Goal: Task Accomplishment & Management: Complete application form

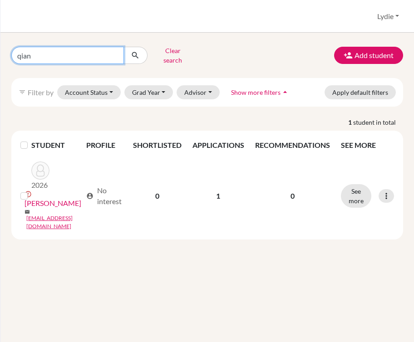
click at [112, 50] on input "qian" at bounding box center [67, 55] width 113 height 17
click at [112, 50] on input "Find student by name..." at bounding box center [67, 55] width 113 height 17
type input "m"
type input "qichen"
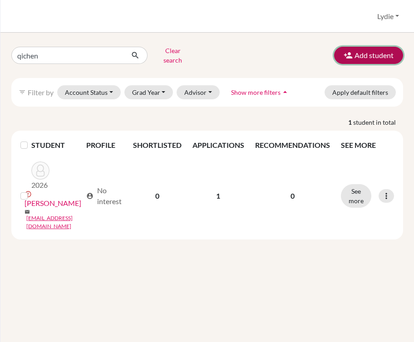
click at [368, 51] on button "Add student" at bounding box center [368, 55] width 69 height 17
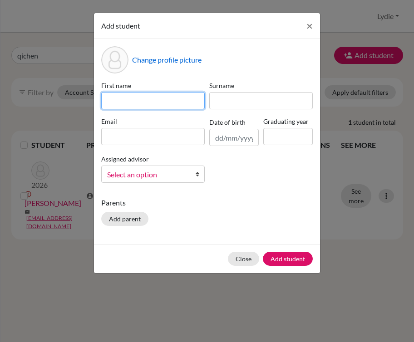
click at [157, 100] on input at bounding box center [152, 100] width 103 height 17
type input "Qichen"
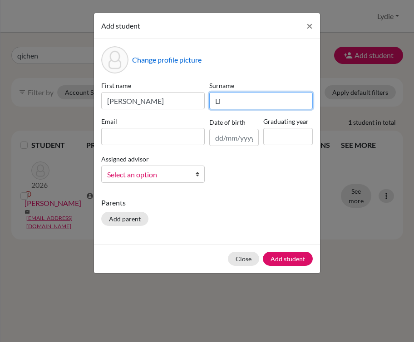
type input "Li"
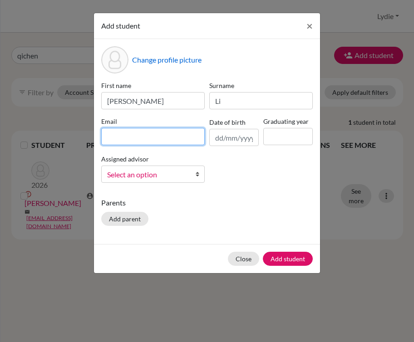
click at [132, 138] on input at bounding box center [152, 136] width 103 height 17
paste input "[EMAIL_ADDRESS][DOMAIN_NAME]"
type input "[EMAIL_ADDRESS][DOMAIN_NAME]"
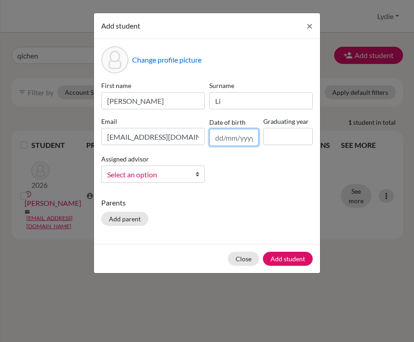
click at [220, 138] on input "text" at bounding box center [233, 137] width 49 height 17
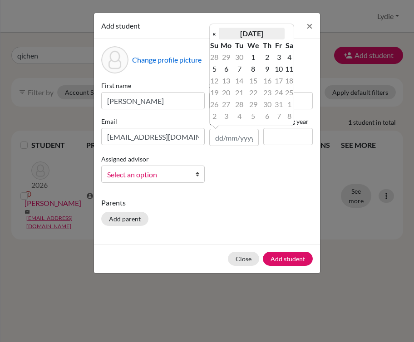
click at [255, 37] on th "[DATE]" at bounding box center [252, 34] width 66 height 12
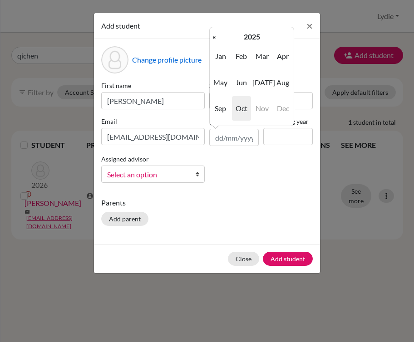
click at [255, 37] on th "2025" at bounding box center [252, 37] width 66 height 12
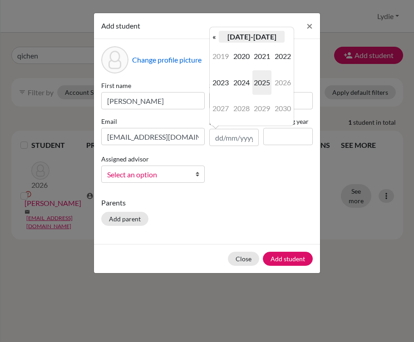
click at [242, 38] on th "[DATE]-[DATE]" at bounding box center [252, 37] width 66 height 12
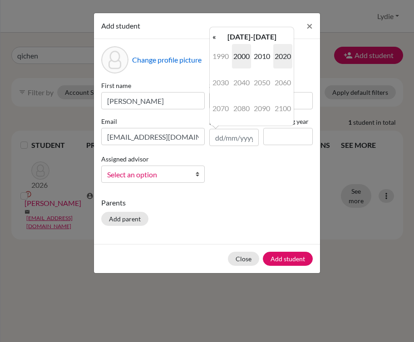
click at [242, 57] on span "2000" at bounding box center [241, 56] width 19 height 25
click at [206, 111] on div "First name Qichen Surname Li Email 18510773991@163.com Date of birth Graduating…" at bounding box center [207, 135] width 216 height 109
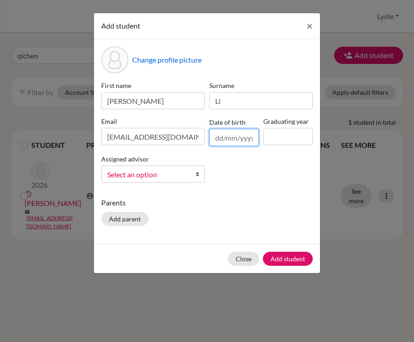
click at [226, 139] on input "text" at bounding box center [233, 137] width 49 height 17
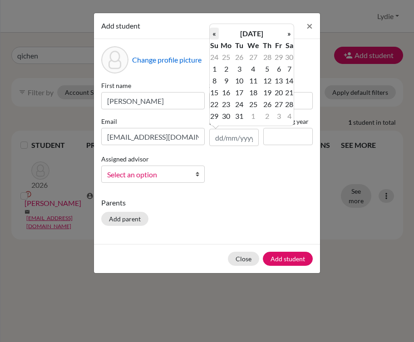
click at [215, 37] on th "«" at bounding box center [214, 34] width 9 height 12
click at [250, 32] on th "September 2000" at bounding box center [252, 34] width 66 height 12
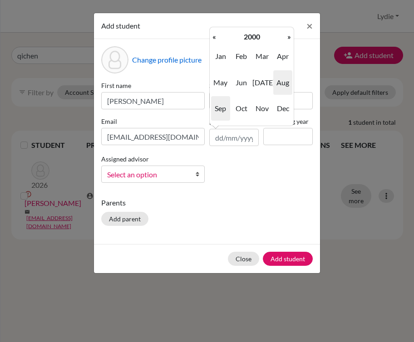
click at [277, 86] on span "Aug" at bounding box center [282, 82] width 19 height 25
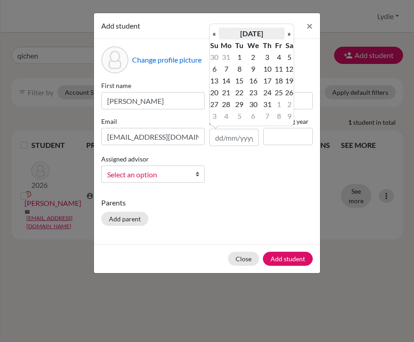
click at [262, 36] on th "August 2000" at bounding box center [252, 34] width 66 height 12
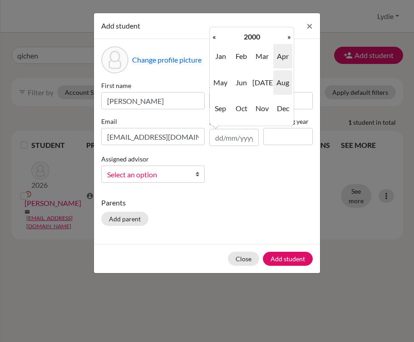
click at [276, 57] on span "Apr" at bounding box center [282, 56] width 19 height 25
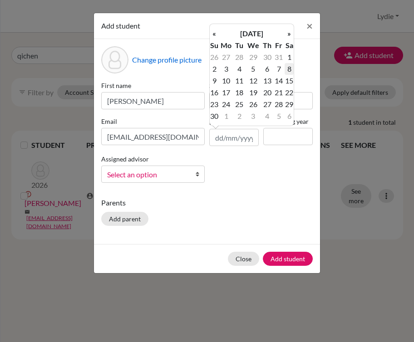
click at [285, 68] on td "8" at bounding box center [289, 69] width 9 height 12
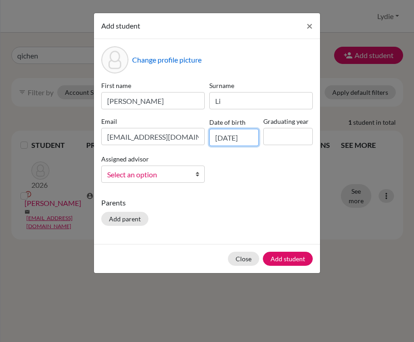
click at [242, 140] on input "08/04/2000" at bounding box center [233, 137] width 49 height 17
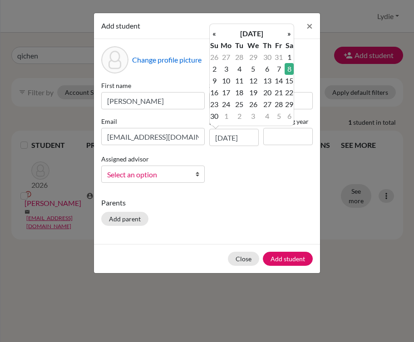
click at [262, 34] on th "April 2000" at bounding box center [252, 34] width 66 height 12
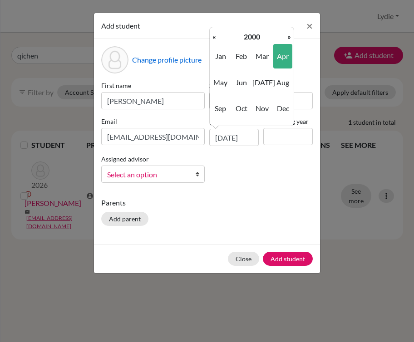
click at [256, 46] on span "Mar" at bounding box center [261, 56] width 19 height 25
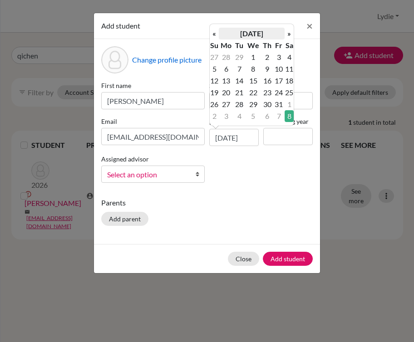
click at [258, 38] on th "March 2000" at bounding box center [252, 34] width 66 height 12
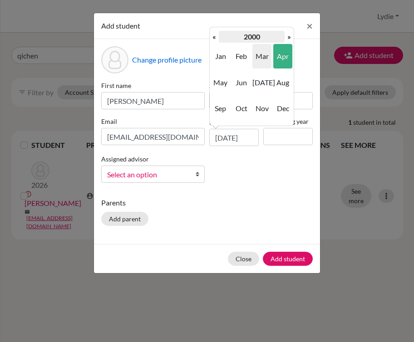
click at [257, 38] on th "2000" at bounding box center [252, 37] width 66 height 12
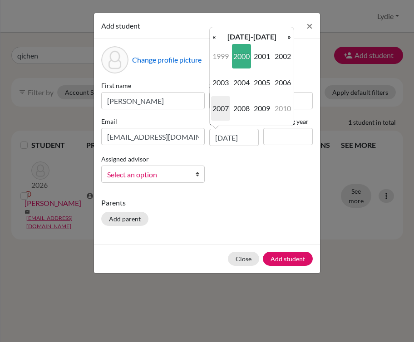
click at [229, 102] on span "2007" at bounding box center [220, 108] width 19 height 25
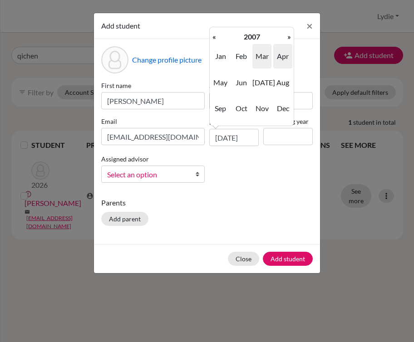
click at [282, 56] on span "Apr" at bounding box center [282, 56] width 19 height 25
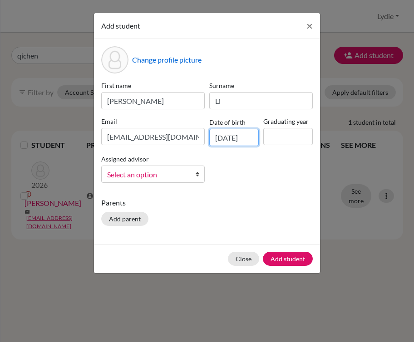
click at [227, 137] on input "30/03/2007" at bounding box center [233, 137] width 49 height 17
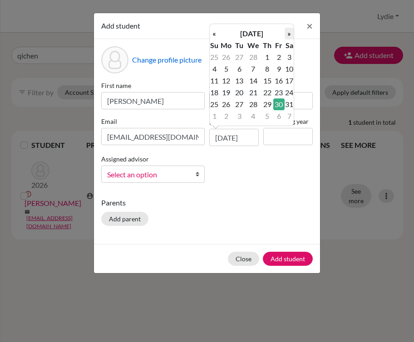
click at [286, 37] on th "»" at bounding box center [289, 34] width 9 height 12
click at [216, 82] on td "8" at bounding box center [214, 81] width 9 height 12
type input "08/04/2007"
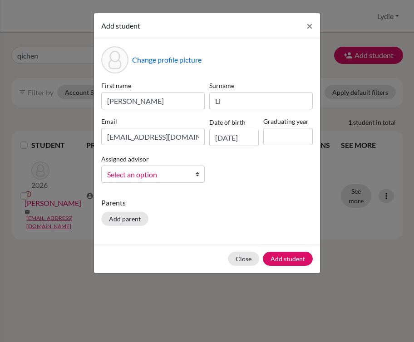
click at [246, 165] on div "First name Qichen Surname Li Email 18510773991@163.com Date of birth 08/04/2007…" at bounding box center [207, 135] width 216 height 109
click at [269, 137] on input at bounding box center [287, 136] width 49 height 17
type input "2026"
click at [281, 177] on div "First name Qichen Surname Li Email 18510773991@163.com Date of birth 08/04/2007…" at bounding box center [207, 135] width 216 height 109
click at [288, 266] on div "Close Add student" at bounding box center [207, 258] width 226 height 29
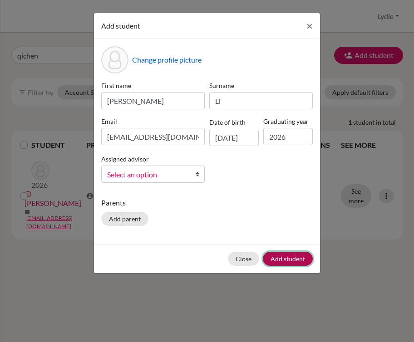
click at [286, 258] on button "Add student" at bounding box center [288, 259] width 50 height 14
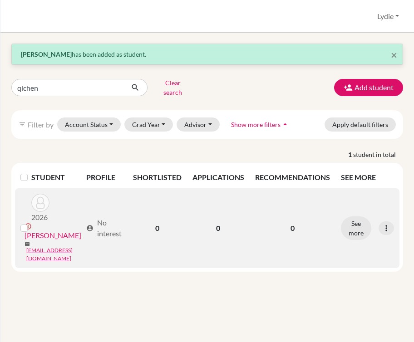
click at [50, 230] on link "[PERSON_NAME]" at bounding box center [53, 235] width 57 height 11
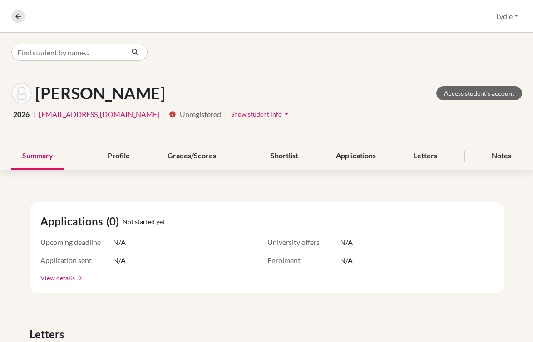
click at [413, 118] on div "2026 | 18510773991@163.com | info Unregistered | Show student info arrow_drop_d…" at bounding box center [266, 114] width 510 height 14
click at [413, 94] on link "Access student's account" at bounding box center [479, 93] width 86 height 14
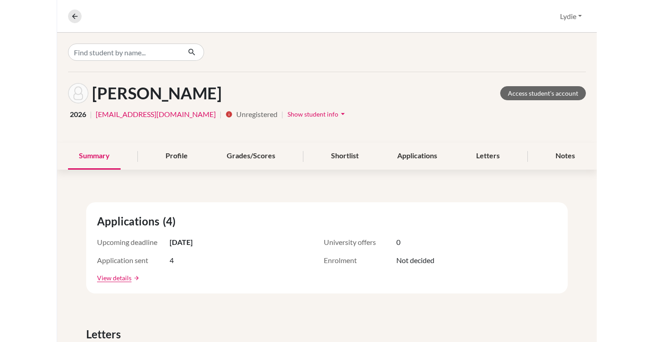
scroll to position [16, 0]
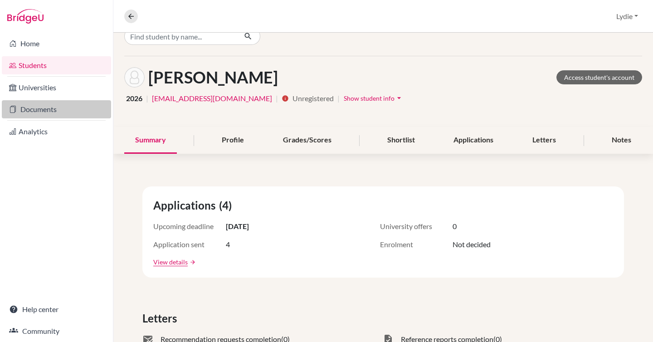
click at [59, 107] on link "Documents" at bounding box center [56, 109] width 109 height 18
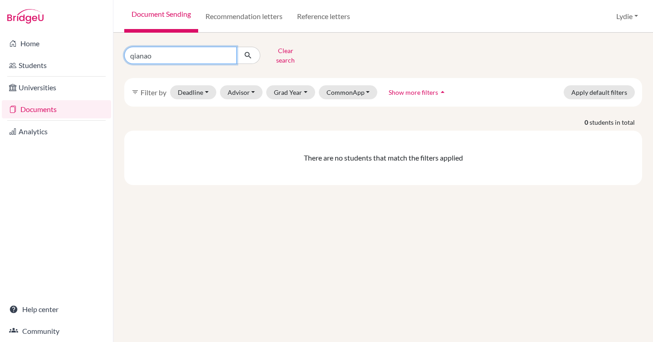
click at [191, 56] on input "qianao" at bounding box center [180, 55] width 113 height 17
type input "qichen"
click button "submit" at bounding box center [248, 55] width 24 height 17
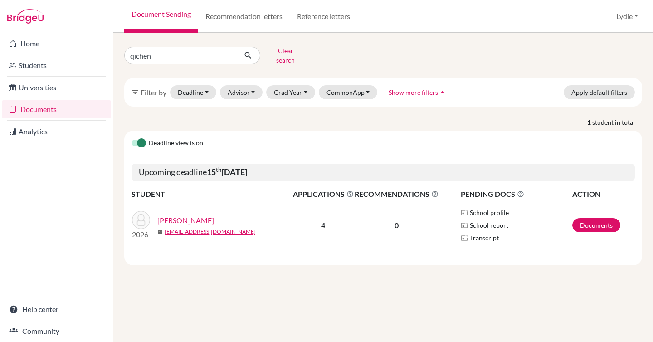
click at [173, 215] on link "[PERSON_NAME]" at bounding box center [185, 220] width 57 height 11
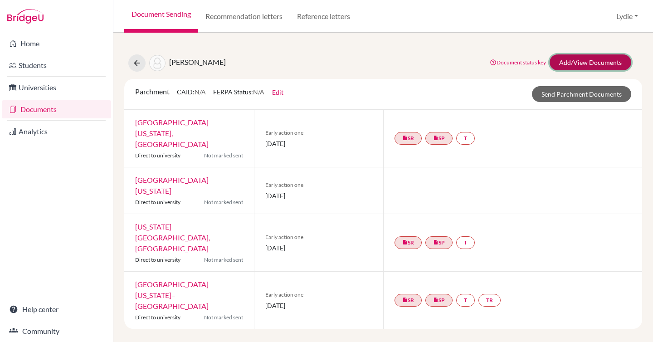
click at [584, 60] on link "Add/View Documents" at bounding box center [591, 62] width 82 height 16
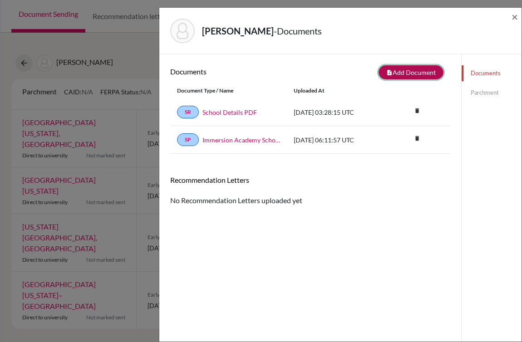
click at [396, 75] on button "note_add Add Document" at bounding box center [410, 72] width 65 height 14
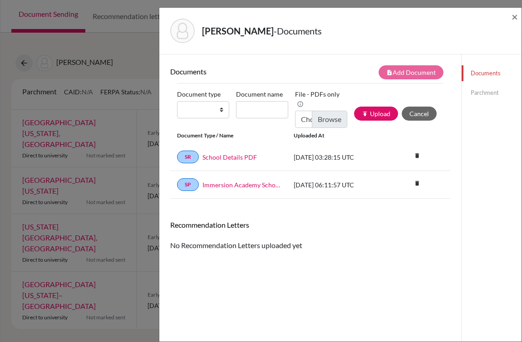
type input "C:\fakepath\signed_Mengchen_Li-Immersion_Transcript-20250922.pdf"
click at [270, 113] on input "Document name" at bounding box center [262, 109] width 52 height 17
type input "Used name Mengchen Li"
click at [203, 110] on select "Change explanation for Common App reports Counselor recommendation Fee waiver I…" at bounding box center [203, 109] width 52 height 17
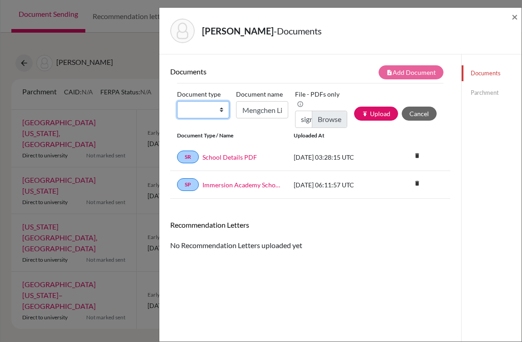
scroll to position [0, 0]
select select "2"
click at [177, 101] on select "Change explanation for Common App reports Counselor recommendation Fee waiver I…" at bounding box center [203, 109] width 52 height 17
click at [245, 110] on input "Used name Mengchen Li" at bounding box center [262, 109] width 52 height 17
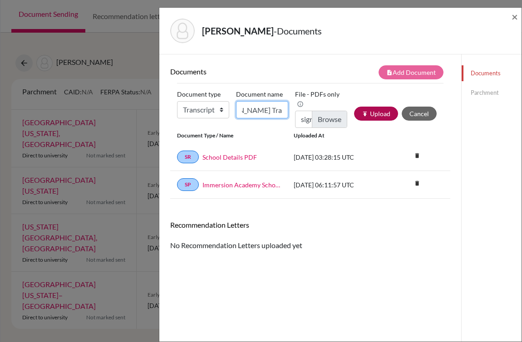
type input "Qichen Li Transcript-used name Mengchen Li"
click at [362, 111] on icon "publish" at bounding box center [365, 114] width 6 height 6
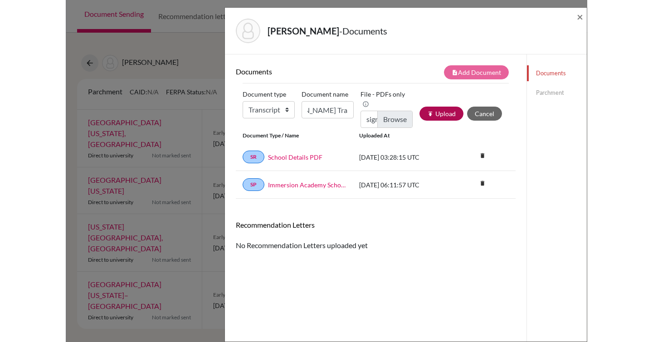
scroll to position [0, 0]
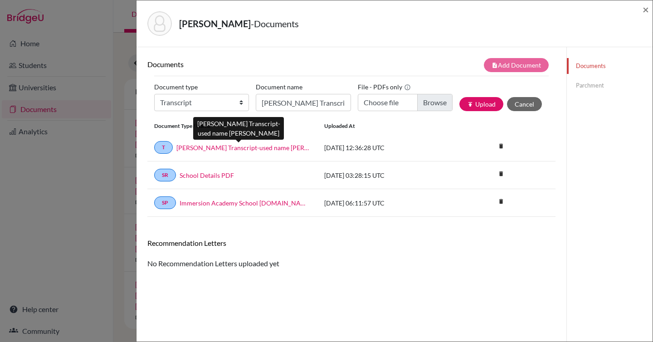
click at [257, 144] on link "Qichen Li Transcript-used name Mengchen Li" at bounding box center [244, 148] width 134 height 10
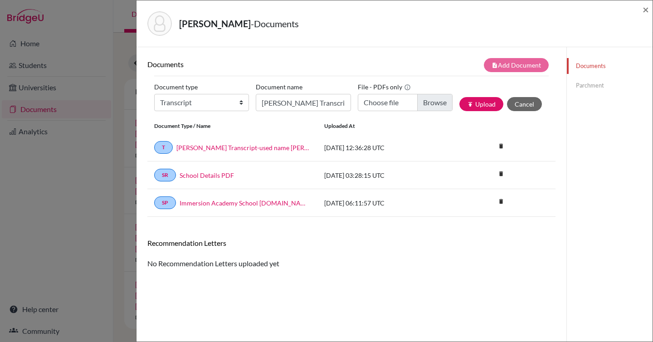
click at [598, 141] on div "Documents Parchment" at bounding box center [610, 218] width 86 height 342
click at [586, 87] on link "Parchment" at bounding box center [610, 86] width 86 height 16
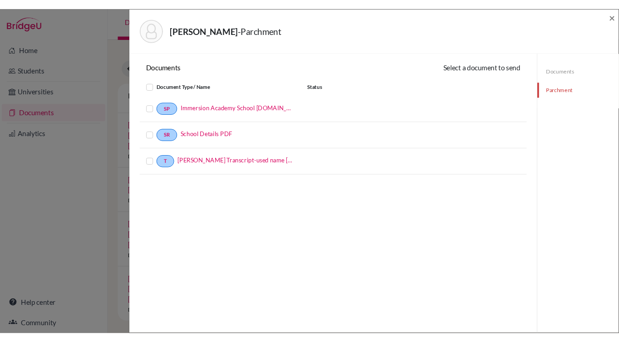
scroll to position [2, 0]
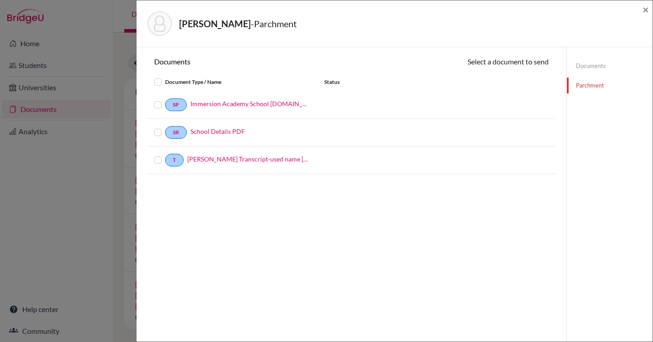
click at [165, 155] on label at bounding box center [165, 155] width 0 height 0
click at [0, 0] on input "checkbox" at bounding box center [0, 0] width 0 height 0
click at [506, 66] on icon at bounding box center [509, 62] width 7 height 7
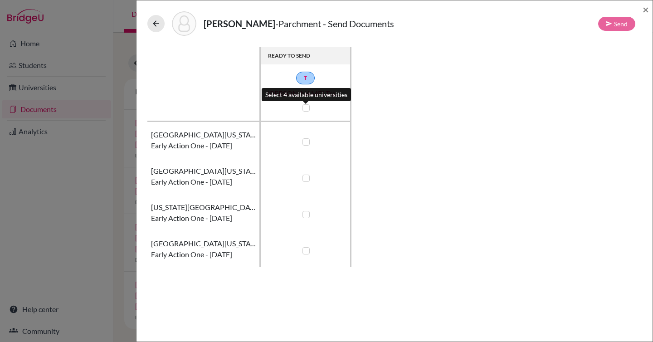
click at [303, 107] on label at bounding box center [306, 107] width 7 height 7
click at [303, 107] on input "checkbox" at bounding box center [303, 107] width 7 height 9
checkbox input "true"
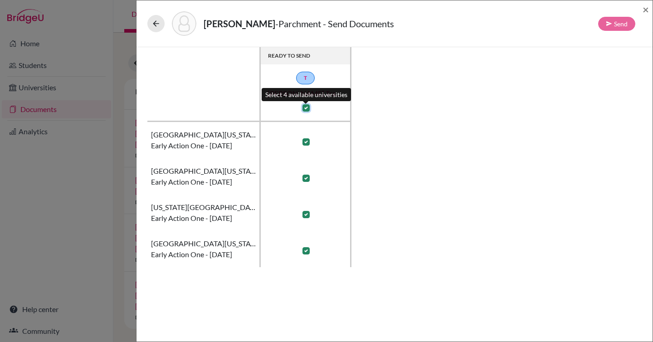
checkbox input "true"
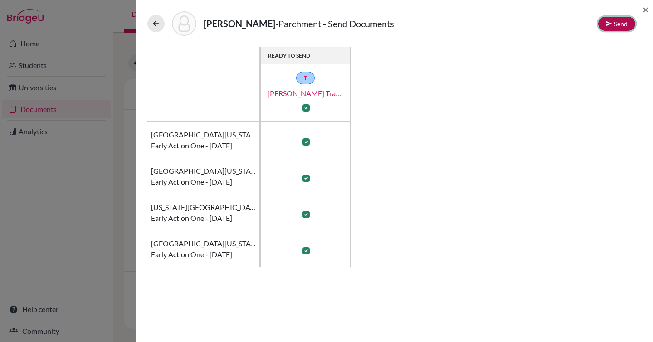
click at [615, 26] on button "Send" at bounding box center [616, 24] width 37 height 14
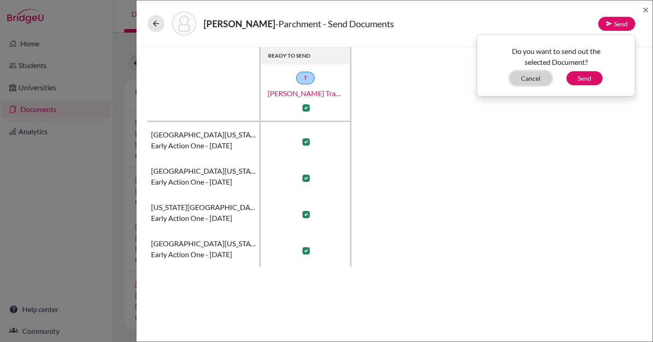
click at [523, 73] on button "Cancel" at bounding box center [531, 78] width 42 height 14
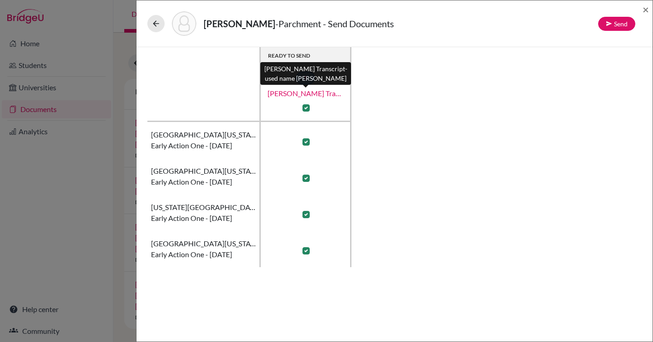
click at [307, 96] on link "Qichen Li Transcript-used name Mengchen Li" at bounding box center [305, 93] width 91 height 11
click at [552, 95] on div "READY TO SEND T Qichen Li Transcript-used name Mengchen Li University of Wiscon…" at bounding box center [394, 157] width 495 height 220
click at [645, 10] on span "×" at bounding box center [646, 9] width 6 height 13
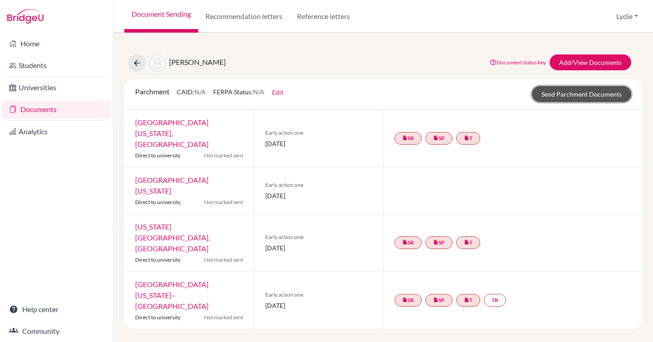
click at [572, 93] on link "Send Parchment Documents" at bounding box center [581, 94] width 99 height 16
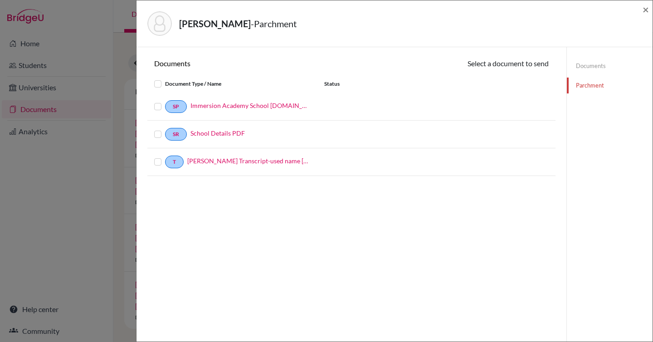
click at [165, 157] on label at bounding box center [165, 157] width 0 height 0
click at [0, 0] on input "checkbox" at bounding box center [0, 0] width 0 height 0
click at [514, 72] on button "Continue" at bounding box center [524, 65] width 50 height 14
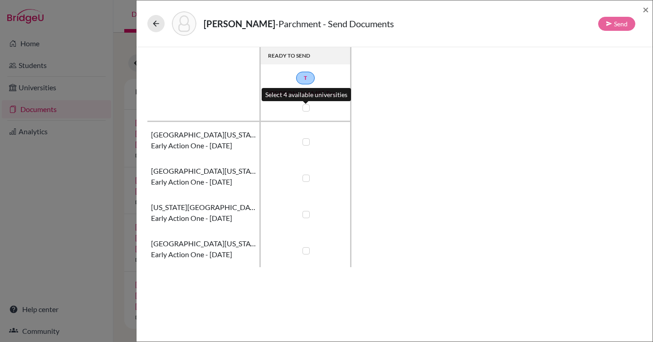
click at [304, 108] on label at bounding box center [306, 107] width 7 height 7
click at [304, 108] on input "checkbox" at bounding box center [303, 107] width 7 height 9
checkbox input "true"
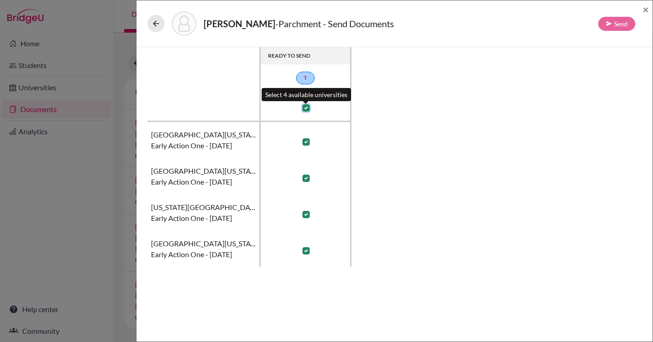
checkbox input "true"
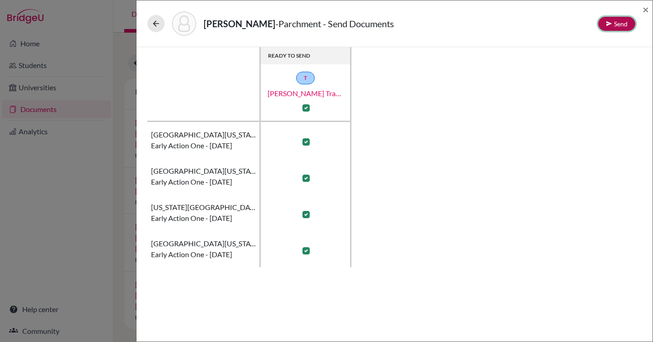
click at [618, 21] on button "Send" at bounding box center [616, 24] width 37 height 14
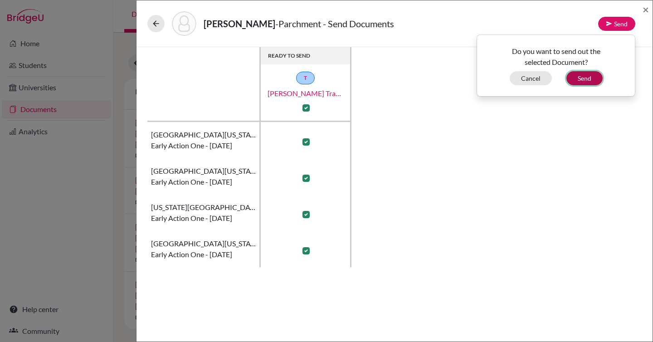
click at [578, 82] on button "Send" at bounding box center [585, 78] width 36 height 14
checkbox input "false"
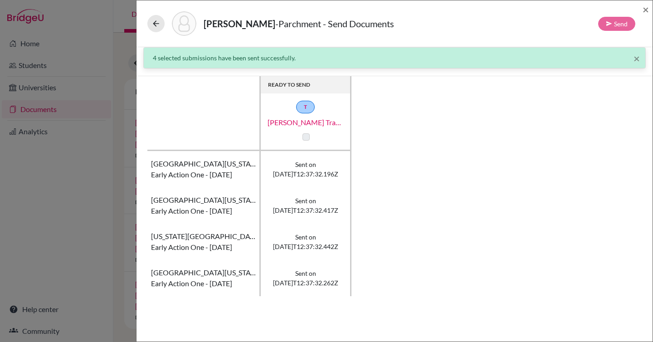
drag, startPoint x: 529, startPoint y: 96, endPoint x: 590, endPoint y: 63, distance: 69.4
click at [529, 96] on div "READY TO SEND T Qichen Li Transcript-used name Mengchen Li University of Wiscon…" at bounding box center [394, 186] width 495 height 220
click at [645, 11] on span "×" at bounding box center [646, 9] width 6 height 13
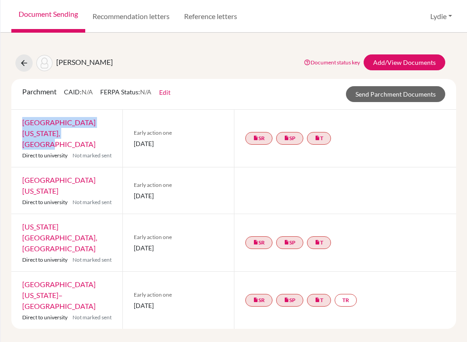
drag, startPoint x: 69, startPoint y: 132, endPoint x: 13, endPoint y: 124, distance: 56.8
click at [23, 124] on div "University of Minnesota, Twin Cities Direct to university Not marked sent" at bounding box center [66, 138] width 111 height 57
copy link "University of Minnesota, Twin Cities"
drag, startPoint x: 54, startPoint y: 175, endPoint x: 45, endPoint y: 176, distance: 9.1
click at [45, 176] on div "University of Texas at Austin Direct to university Not marked sent" at bounding box center [66, 190] width 111 height 46
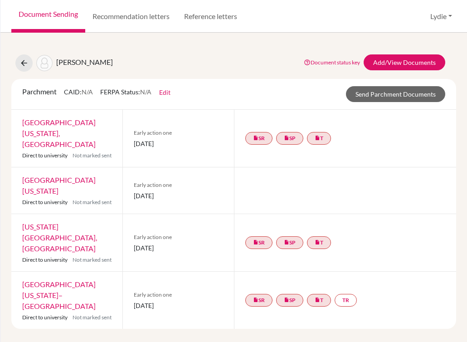
drag, startPoint x: 45, startPoint y: 179, endPoint x: 11, endPoint y: 163, distance: 37.1
click at [11, 167] on div "University of Texas at Austin Direct to university Not marked sent" at bounding box center [66, 190] width 111 height 46
copy link "University of Texas at Austin"
drag, startPoint x: 68, startPoint y: 231, endPoint x: 17, endPoint y: 216, distance: 53.4
click at [17, 216] on div "Ohio State University, Columbus Direct to university Not marked sent" at bounding box center [66, 242] width 111 height 57
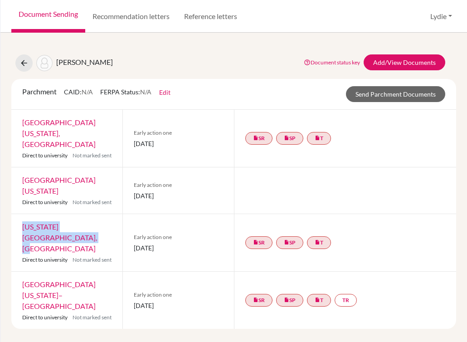
copy link "Ohio State University, Columbus"
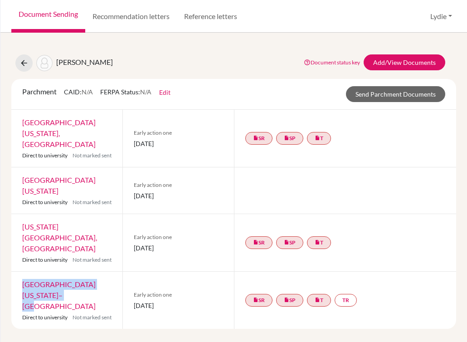
drag, startPoint x: 64, startPoint y: 273, endPoint x: 19, endPoint y: 262, distance: 46.7
click at [19, 272] on div "University of Wisconsin–Madison Direct to university Not marked sent" at bounding box center [66, 300] width 111 height 57
copy link "University of Wisconsin–Madison"
click at [1, 51] on div "Li, Qichen Document status key TR Requirement. Document not uploaded yet. TR Do…" at bounding box center [233, 187] width 467 height 309
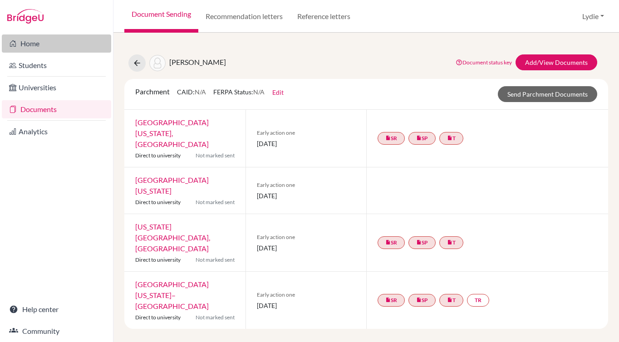
click at [33, 42] on link "Home" at bounding box center [56, 43] width 109 height 18
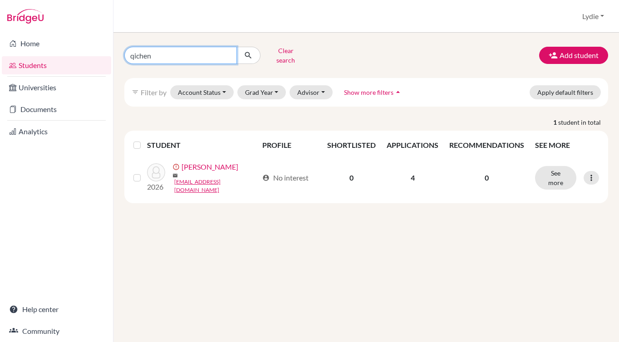
click at [161, 52] on input "qichen" at bounding box center [180, 55] width 113 height 17
type input "[DEMOGRAPHIC_DATA]"
click button "submit" at bounding box center [248, 55] width 24 height 17
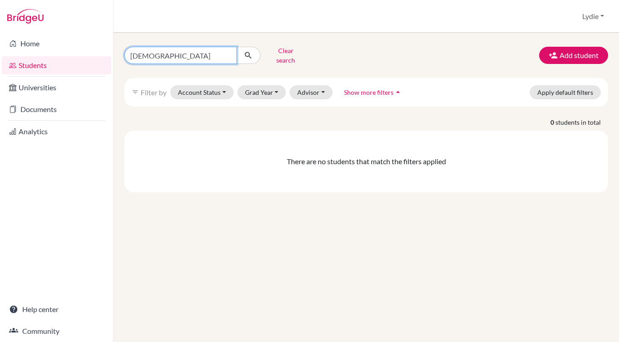
click at [159, 51] on input "[DEMOGRAPHIC_DATA]" at bounding box center [180, 55] width 113 height 17
type input "jiaren"
click button "submit" at bounding box center [248, 55] width 24 height 17
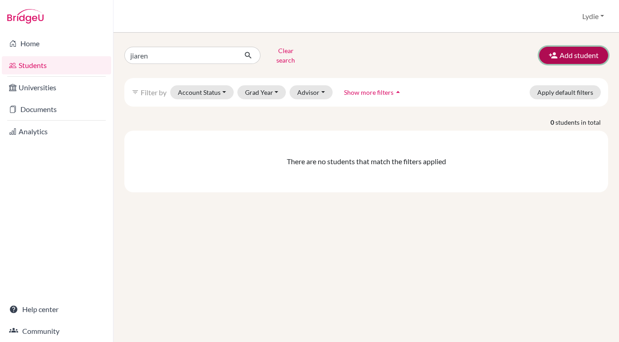
click at [578, 55] on button "Add student" at bounding box center [573, 55] width 69 height 17
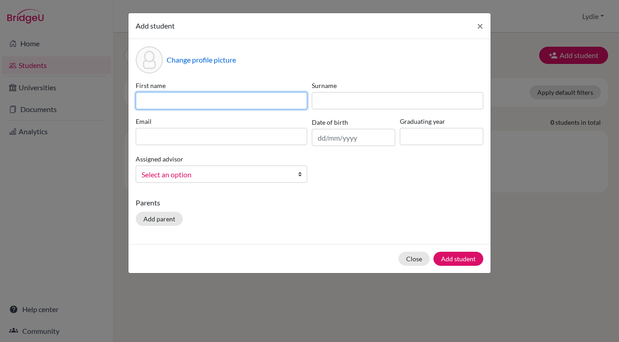
click at [215, 100] on input at bounding box center [222, 100] width 172 height 17
type input "Jiaren"
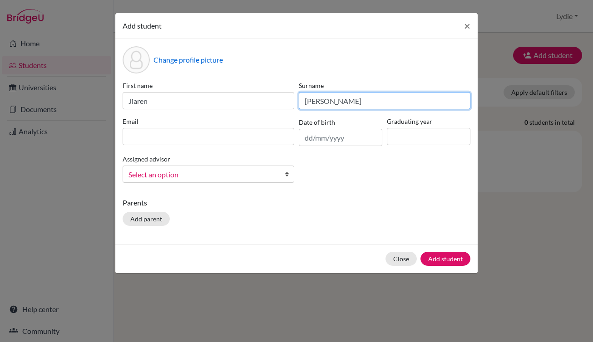
type input "[PERSON_NAME]"
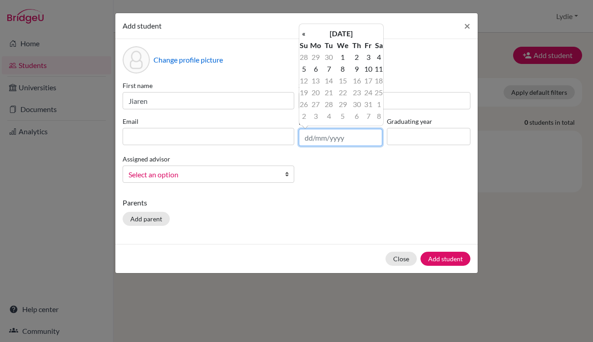
click at [330, 139] on input "text" at bounding box center [340, 137] width 83 height 17
click at [354, 34] on th "[DATE]" at bounding box center [341, 34] width 66 height 12
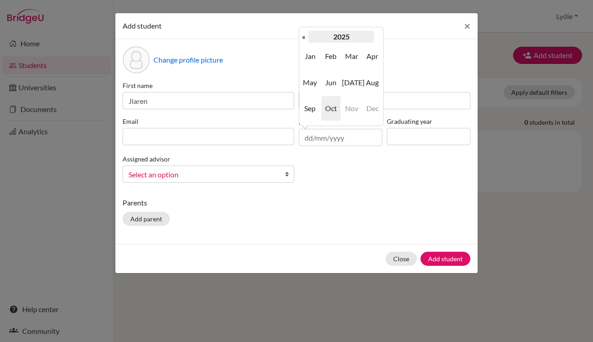
click at [354, 34] on th "2025" at bounding box center [341, 37] width 66 height 12
click at [338, 36] on th "[DATE]-[DATE]" at bounding box center [341, 37] width 66 height 12
click at [338, 52] on span "2000" at bounding box center [330, 56] width 19 height 25
click at [317, 103] on span "2007" at bounding box center [309, 108] width 19 height 25
click at [334, 61] on span "Feb" at bounding box center [330, 56] width 19 height 25
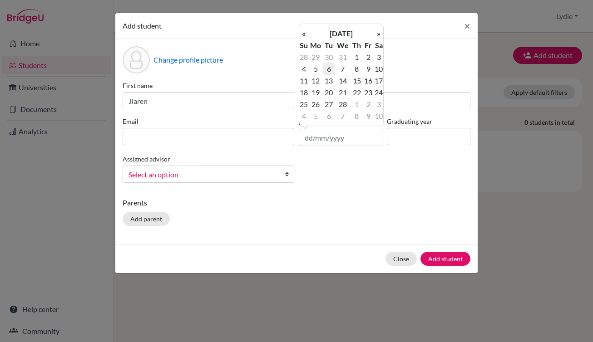
click at [334, 72] on td "6" at bounding box center [328, 69] width 11 height 12
type input "06/02/2007"
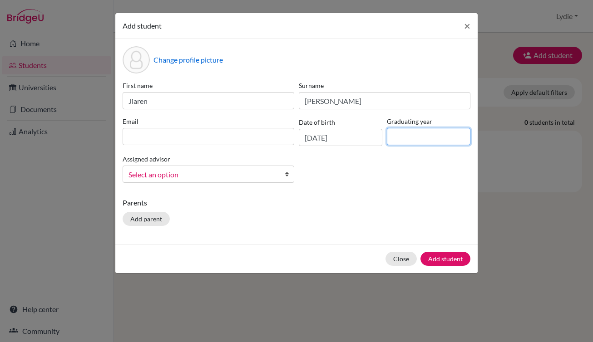
click at [414, 136] on input at bounding box center [428, 136] width 83 height 17
type input "2026"
click at [383, 173] on div "First name Jiaren Surname Zhang Email Date of birth 06/02/2007 Graduating year …" at bounding box center [296, 135] width 352 height 109
click at [205, 146] on div "Email" at bounding box center [208, 131] width 176 height 29
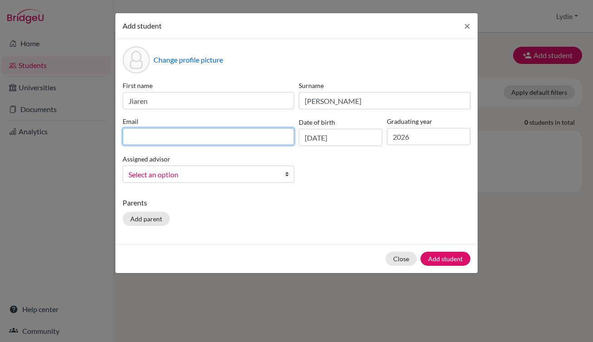
click at [208, 137] on input at bounding box center [209, 136] width 172 height 17
paste input "[EMAIL_ADDRESS][DOMAIN_NAME]"
type input "[EMAIL_ADDRESS][DOMAIN_NAME]"
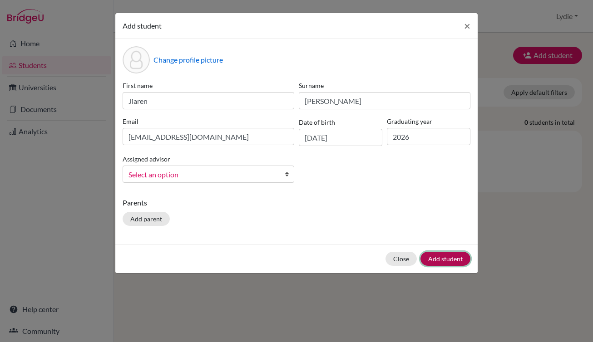
click at [423, 261] on button "Add student" at bounding box center [445, 259] width 50 height 14
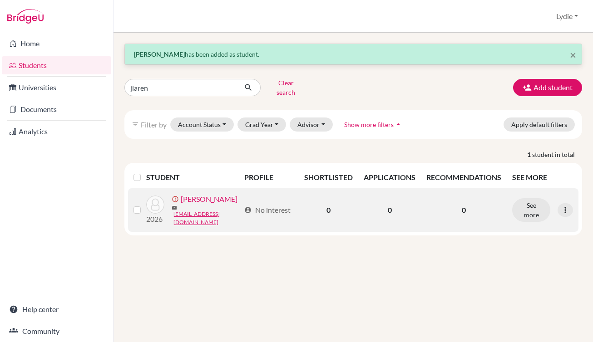
click at [206, 196] on link "[PERSON_NAME]" at bounding box center [209, 199] width 57 height 11
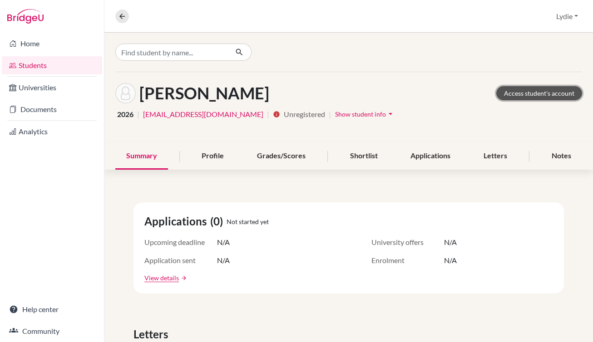
click at [522, 87] on link "Access student's account" at bounding box center [539, 93] width 86 height 14
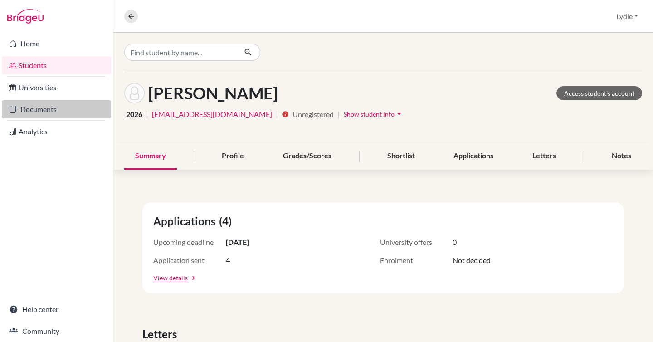
click at [54, 108] on link "Documents" at bounding box center [56, 109] width 109 height 18
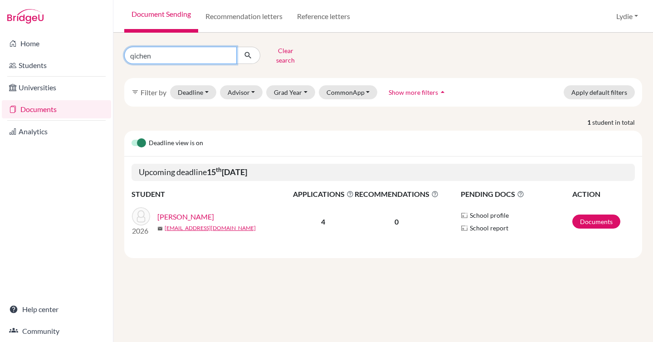
click at [164, 54] on input "qichen" at bounding box center [180, 55] width 113 height 17
type input "jiaren"
click button "submit" at bounding box center [248, 55] width 24 height 17
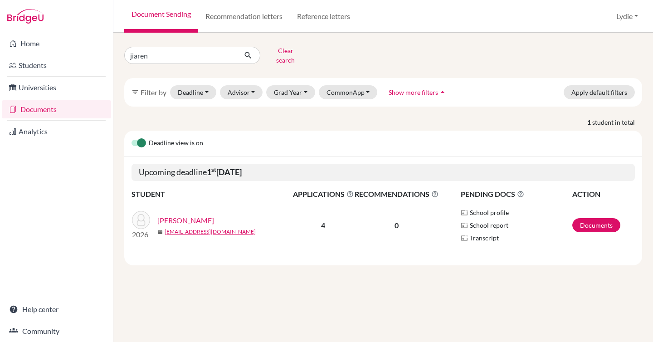
click at [184, 215] on link "[PERSON_NAME]" at bounding box center [185, 220] width 57 height 11
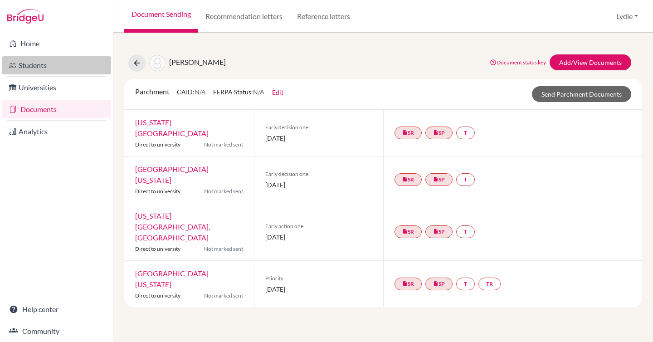
click at [42, 65] on link "Students" at bounding box center [56, 65] width 109 height 18
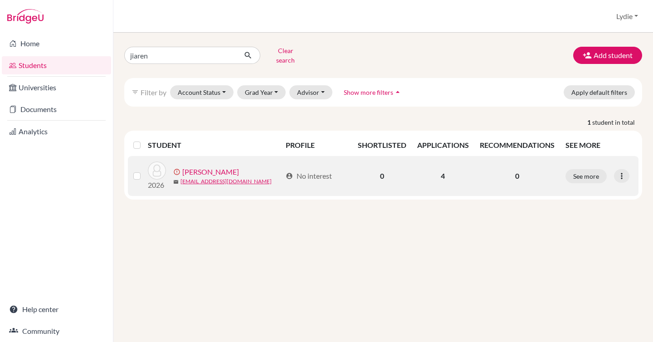
click at [185, 167] on link "[PERSON_NAME]" at bounding box center [210, 172] width 57 height 11
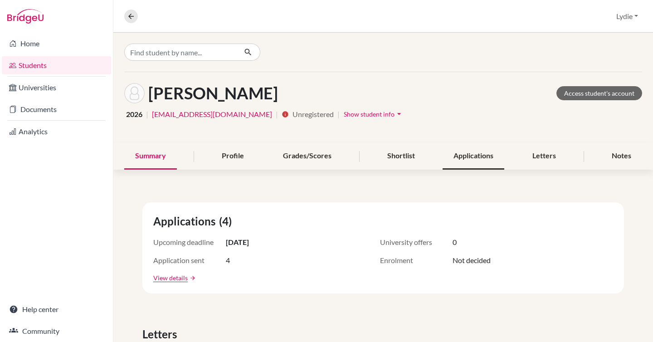
click at [443, 156] on div "Applications" at bounding box center [474, 156] width 62 height 27
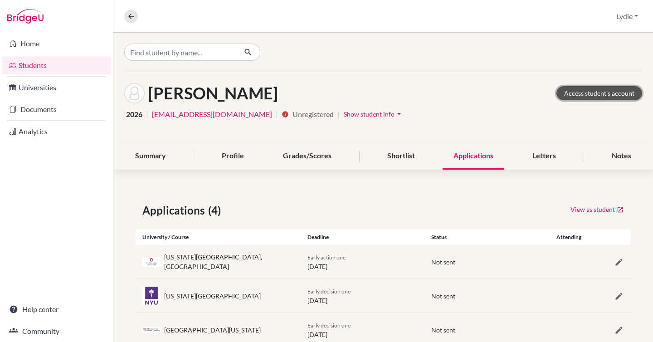
click at [585, 96] on link "Access student's account" at bounding box center [600, 93] width 86 height 14
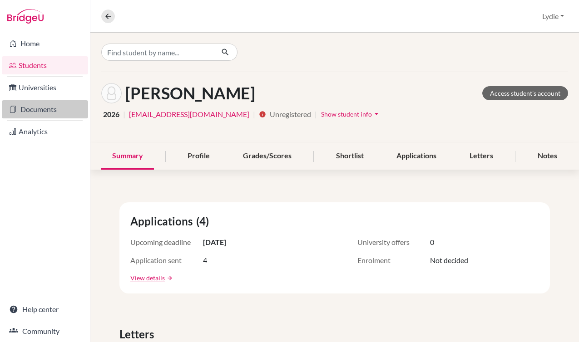
click at [49, 111] on link "Documents" at bounding box center [45, 109] width 86 height 18
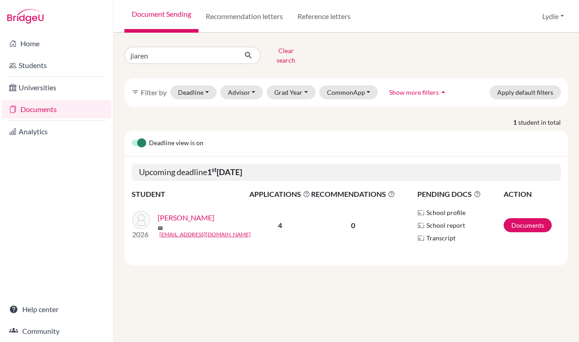
click at [184, 216] on link "[PERSON_NAME]" at bounding box center [185, 217] width 57 height 11
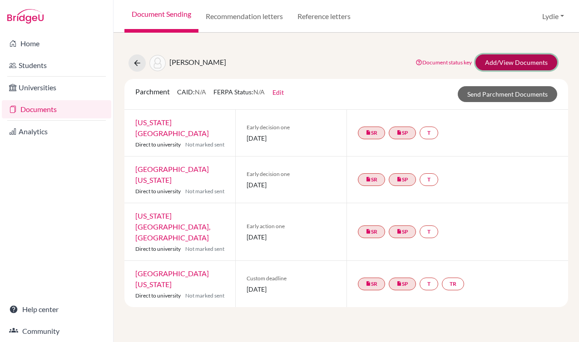
click at [518, 67] on link "Add/View Documents" at bounding box center [516, 62] width 82 height 16
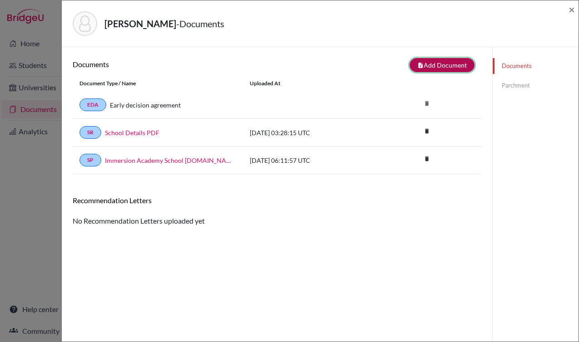
click at [421, 62] on button "note_add Add Document" at bounding box center [441, 65] width 65 height 14
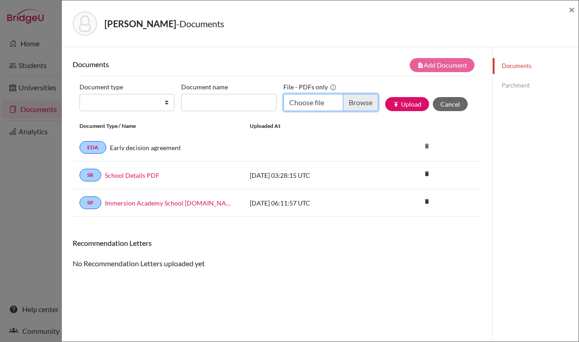
click at [348, 107] on input "Choose file" at bounding box center [330, 102] width 95 height 17
type input "C:\fakepath\signed_Jiaren_Zhang-Immersion_Transcript-20250910.pdf"
click at [240, 104] on input "Document name" at bounding box center [228, 102] width 95 height 17
paste input "signed_Jiaren_Zhang-Immersion_Transcript-20250910"
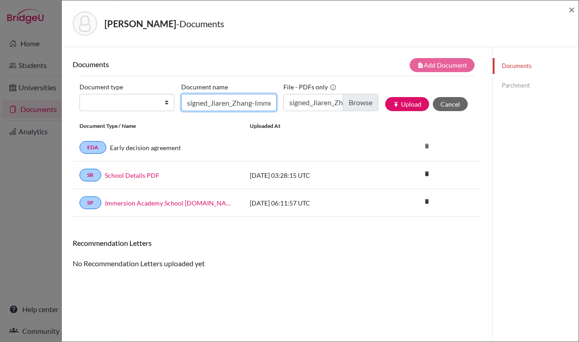
scroll to position [0, 92]
type input "signed_Jiaren_Zhang-Immersion_Transcript-20250910"
click at [142, 98] on select "Change explanation for Common App reports Counselor recommendation Fee waiver I…" at bounding box center [126, 102] width 95 height 17
select select "2"
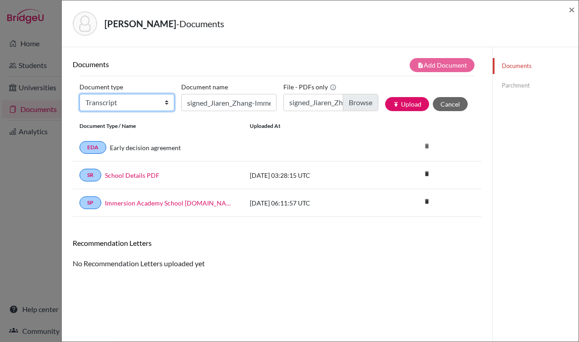
click at [79, 94] on select "Change explanation for Common App reports Counselor recommendation Fee waiver I…" at bounding box center [126, 102] width 95 height 17
click at [247, 251] on div "Recommendation Letters" at bounding box center [277, 247] width 422 height 16
click at [412, 104] on button "publish Upload" at bounding box center [407, 104] width 44 height 14
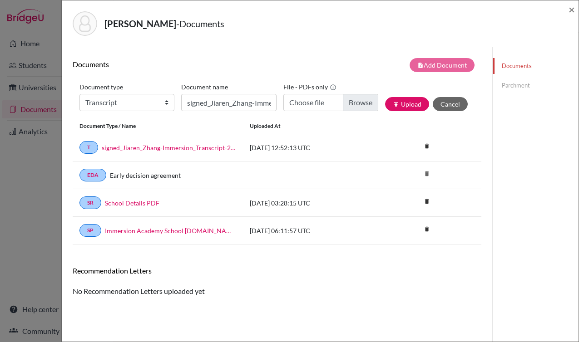
click at [510, 84] on link "Parchment" at bounding box center [535, 86] width 86 height 16
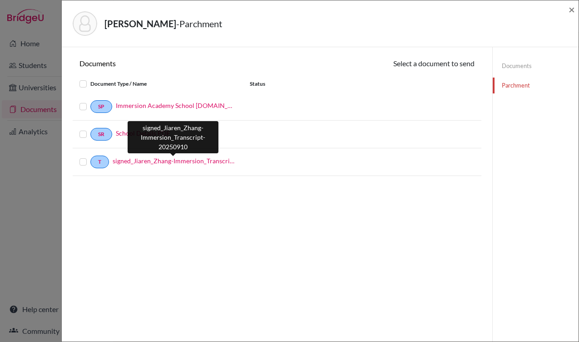
click at [198, 163] on link "signed_Jiaren_Zhang-Immersion_Transcript-20250910" at bounding box center [174, 161] width 123 height 10
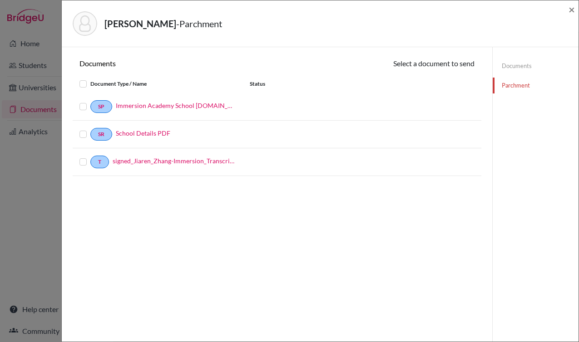
click at [90, 157] on label at bounding box center [90, 157] width 0 height 0
click at [0, 0] on input "checkbox" at bounding box center [0, 0] width 0 height 0
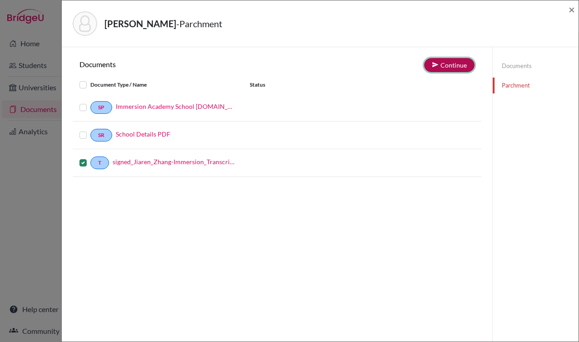
click at [454, 61] on button "Continue" at bounding box center [449, 65] width 50 height 14
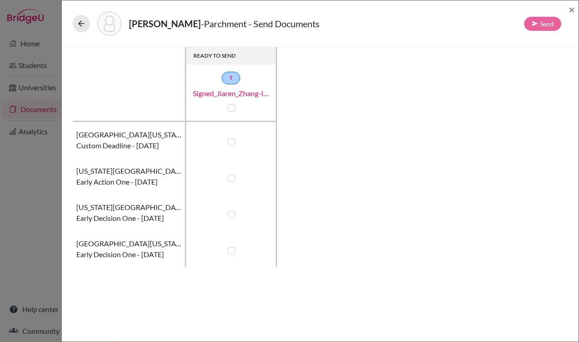
click at [349, 177] on div "READY TO SEND T signed_Jiaren_Zhang-Immersion_Transcript-20250910 [GEOGRAPHIC_D…" at bounding box center [320, 157] width 495 height 220
click at [228, 108] on label at bounding box center [231, 107] width 7 height 7
click at [228, 108] on input "checkbox" at bounding box center [229, 107] width 7 height 9
checkbox input "true"
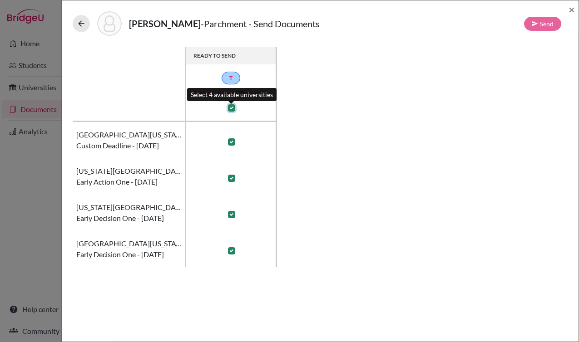
checkbox input "true"
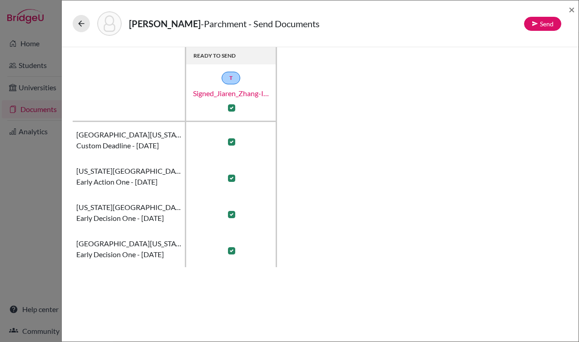
click at [339, 126] on div "READY TO SEND T signed_Jiaren_Zhang-Immersion_Transcript-20250910 University of…" at bounding box center [320, 157] width 495 height 220
click at [541, 23] on button "Send" at bounding box center [542, 24] width 37 height 14
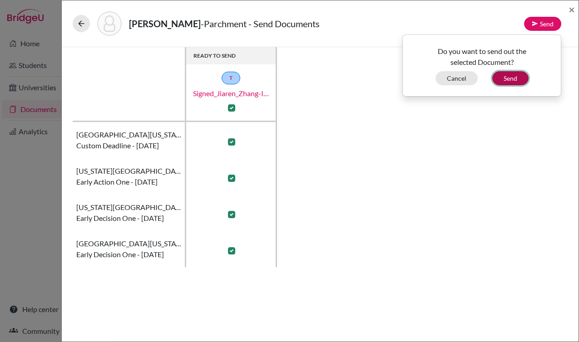
click at [517, 79] on button "Send" at bounding box center [510, 78] width 36 height 14
checkbox input "false"
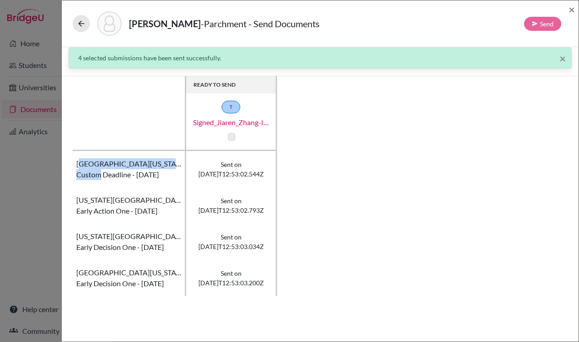
drag, startPoint x: 79, startPoint y: 162, endPoint x: 98, endPoint y: 169, distance: 20.5
click at [98, 169] on th "University of Michigan Custom deadline - 01 November 2026" at bounding box center [129, 169] width 113 height 36
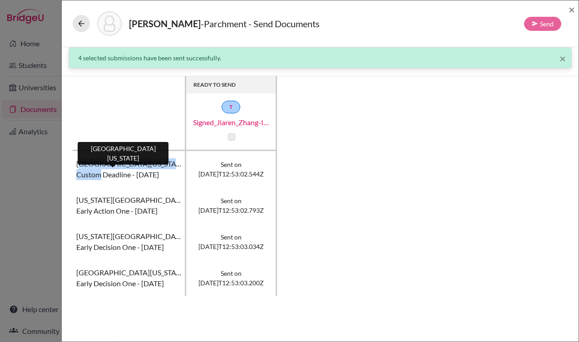
copy th "niversity of Michigan Custom"
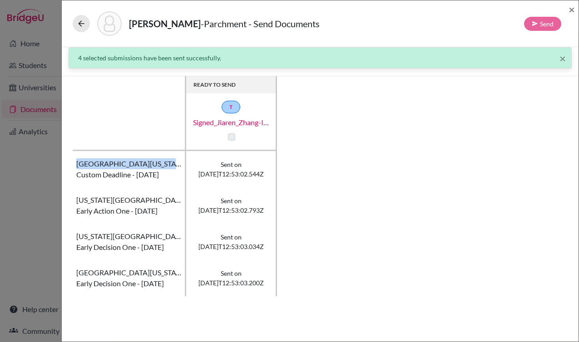
drag, startPoint x: 78, startPoint y: 163, endPoint x: 157, endPoint y: 166, distance: 79.5
click at [157, 166] on th "University of Michigan Custom deadline - 01 November 2026" at bounding box center [129, 169] width 113 height 36
copy span "University of Michigan"
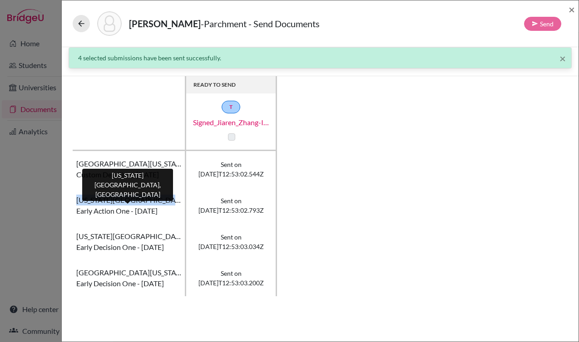
drag, startPoint x: 75, startPoint y: 200, endPoint x: 179, endPoint y: 204, distance: 104.0
click at [179, 204] on th "Ohio State University, Columbus Early action one - 01 November 2025" at bounding box center [129, 205] width 113 height 36
copy span "Ohio State University, Columbus"
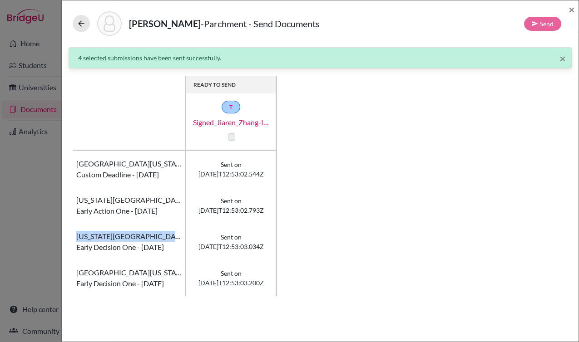
drag, startPoint x: 77, startPoint y: 236, endPoint x: 155, endPoint y: 238, distance: 78.5
click at [155, 238] on th "New York University Early decision one - 01 November 2025" at bounding box center [129, 242] width 113 height 36
copy span "New York University"
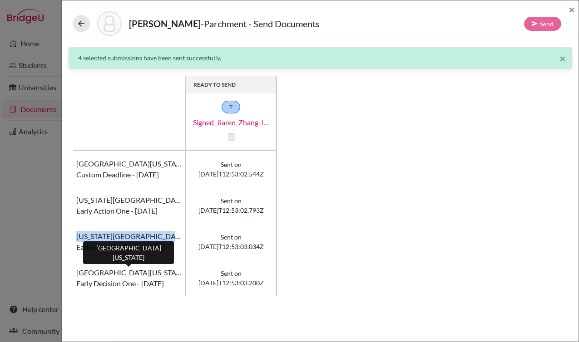
drag, startPoint x: 76, startPoint y: 271, endPoint x: 176, endPoint y: 275, distance: 99.9
click at [176, 275] on th "University of Southern California Early decision one - 01 November 2025" at bounding box center [129, 278] width 113 height 36
copy span "University of Southern Californ"
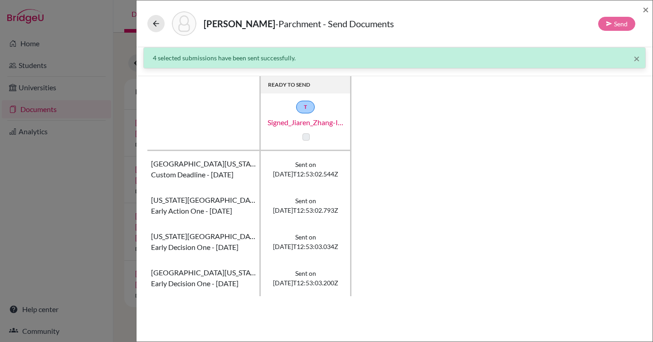
click at [462, 218] on div "READY TO SEND T signed_Jiaren_Zhang-Immersion_Transcript-20250910 University of…" at bounding box center [394, 186] width 495 height 220
click at [194, 272] on span "University of Southern California" at bounding box center [203, 272] width 105 height 11
click at [199, 270] on span "University of Southern California" at bounding box center [203, 272] width 105 height 11
click at [578, 10] on span "×" at bounding box center [646, 9] width 6 height 13
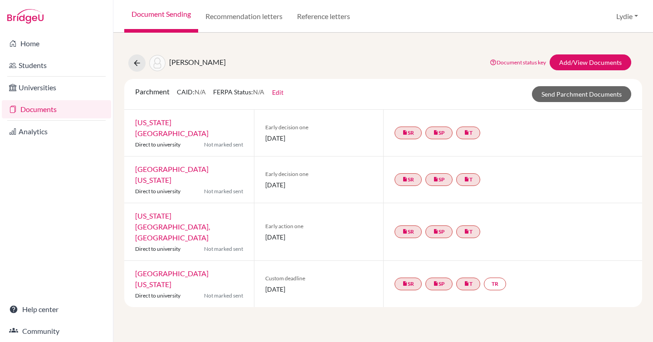
drag, startPoint x: 241, startPoint y: 157, endPoint x: 113, endPoint y: 156, distance: 127.5
click at [113, 156] on div "Zhang, Jiaren Document status key TR Requirement. Document not uploaded yet. TR…" at bounding box center [383, 187] width 540 height 309
copy link "University of Southern California"
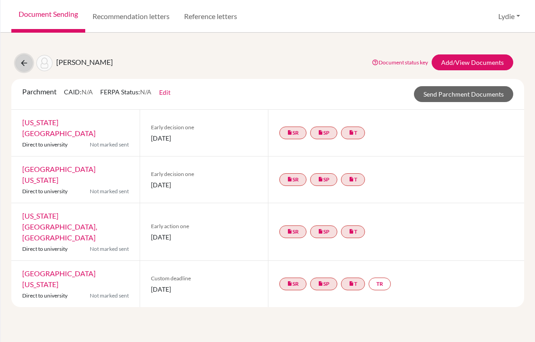
click at [26, 60] on icon at bounding box center [24, 63] width 9 height 9
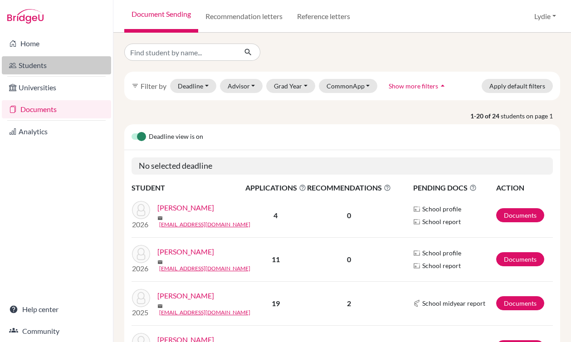
click at [39, 67] on link "Students" at bounding box center [56, 65] width 109 height 18
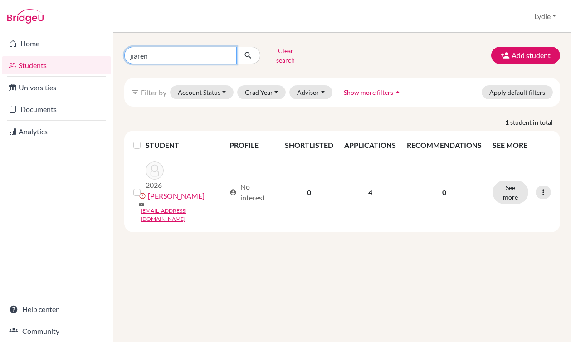
click at [203, 55] on input "jiaren" at bounding box center [180, 55] width 113 height 17
click at [360, 54] on div "jiaren Clear search Add student" at bounding box center [343, 56] width 450 height 24
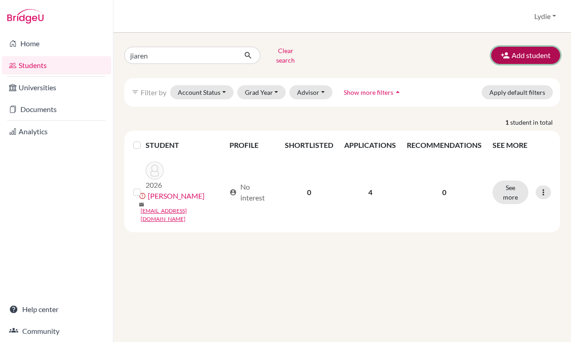
click at [534, 50] on button "Add student" at bounding box center [525, 55] width 69 height 17
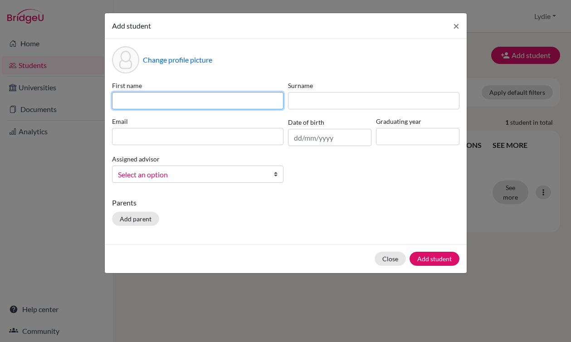
click at [172, 105] on input at bounding box center [198, 100] width 172 height 17
type input "j"
type input "Jiaren"
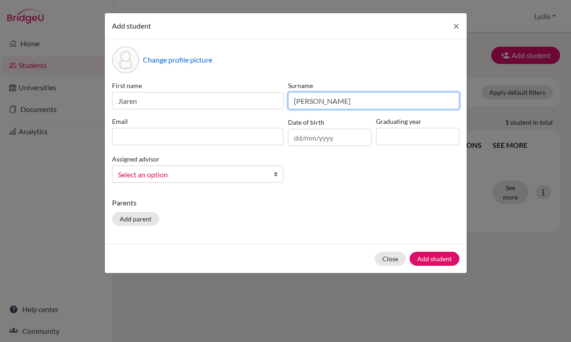
type input "Wu"
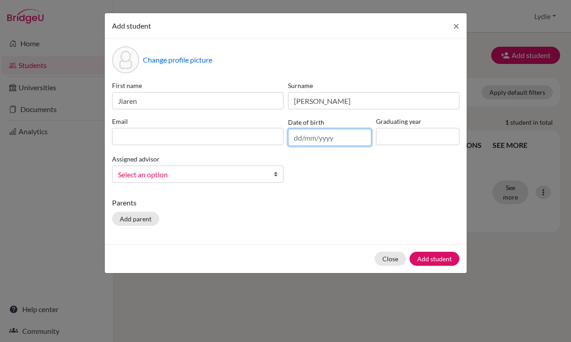
click at [324, 139] on input "text" at bounding box center [329, 137] width 83 height 17
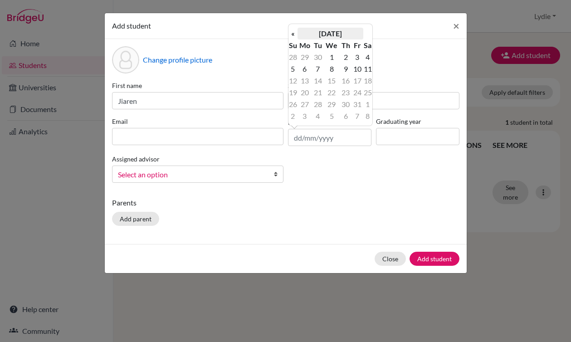
click at [337, 37] on th "October 2025" at bounding box center [331, 34] width 66 height 12
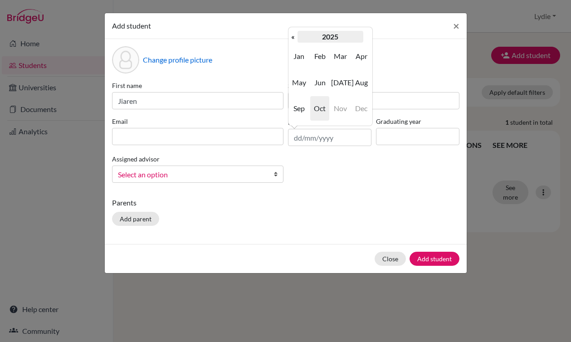
click at [336, 37] on th "2025" at bounding box center [331, 37] width 66 height 12
click at [319, 35] on th "2020-2029" at bounding box center [331, 37] width 66 height 12
click at [324, 57] on span "2000" at bounding box center [319, 56] width 19 height 25
click at [296, 109] on span "2007" at bounding box center [298, 108] width 19 height 25
click at [359, 106] on span "Dec" at bounding box center [361, 108] width 19 height 25
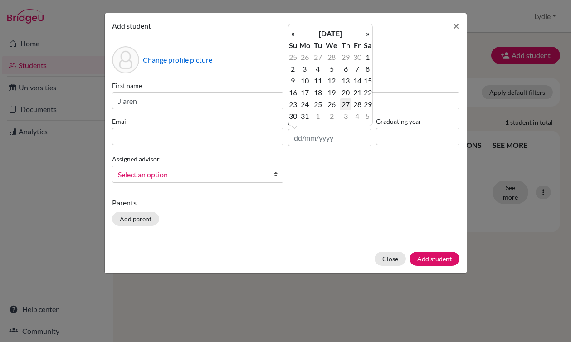
click at [348, 106] on td "27" at bounding box center [346, 104] width 12 height 12
type input "27/12/2007"
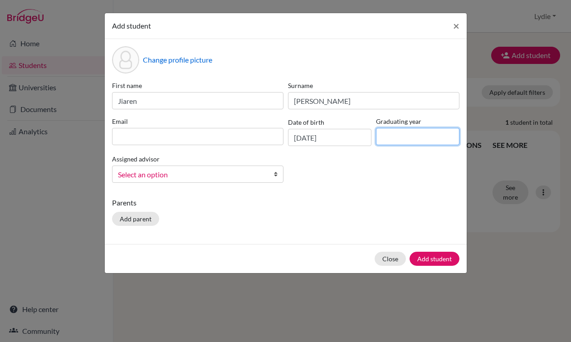
click at [383, 132] on input at bounding box center [417, 136] width 83 height 17
type input "2026"
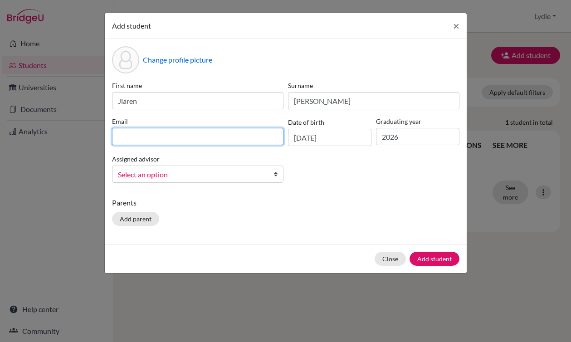
click at [211, 139] on input at bounding box center [198, 136] width 172 height 17
paste input "[EMAIL_ADDRESS][DOMAIN_NAME]"
type input "[EMAIL_ADDRESS][DOMAIN_NAME]"
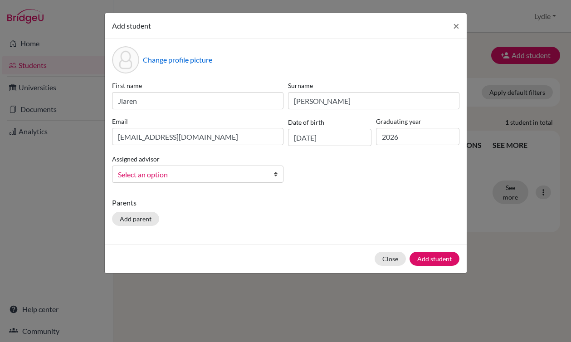
click at [328, 171] on div "First name Jiaren Surname Wu Email jiarenwu1227@163.com Date of birth 27/12/200…" at bounding box center [286, 135] width 352 height 109
click at [343, 231] on div "Change profile picture First name Jiaren Surname Wu Email jiarenwu1227@163.com …" at bounding box center [286, 141] width 362 height 205
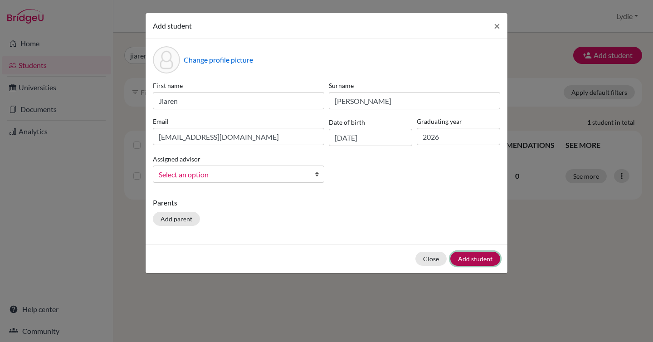
click at [457, 260] on button "Add student" at bounding box center [476, 259] width 50 height 14
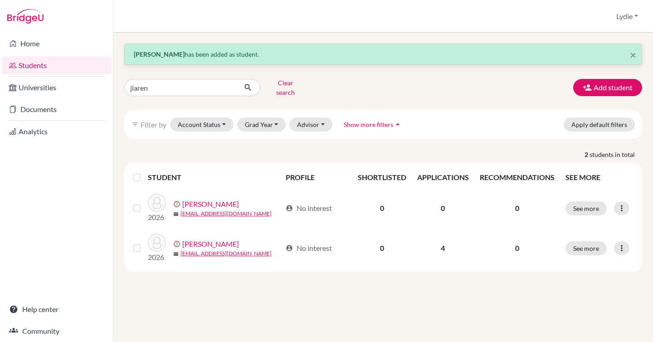
click at [200, 287] on div "× Jiaren Wu has been added as student. jiaren Clear search Add student filter_l…" at bounding box center [383, 187] width 540 height 309
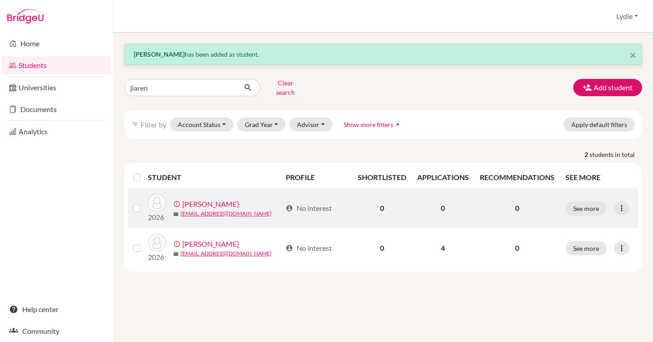
click at [192, 199] on link "[PERSON_NAME]" at bounding box center [210, 204] width 57 height 11
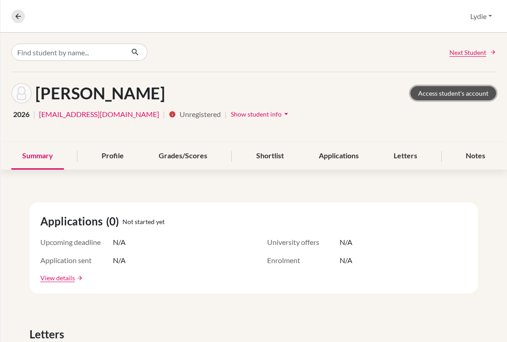
click at [432, 97] on link "Access student's account" at bounding box center [454, 93] width 86 height 14
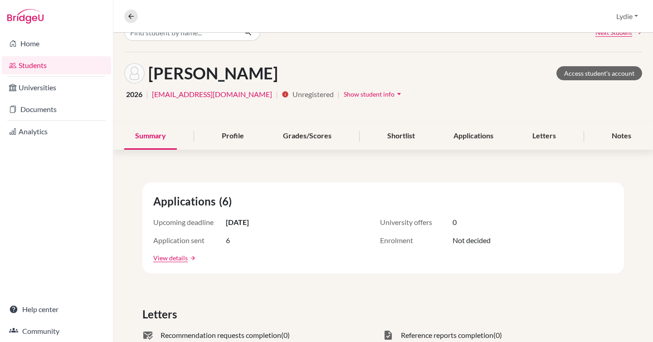
scroll to position [69, 0]
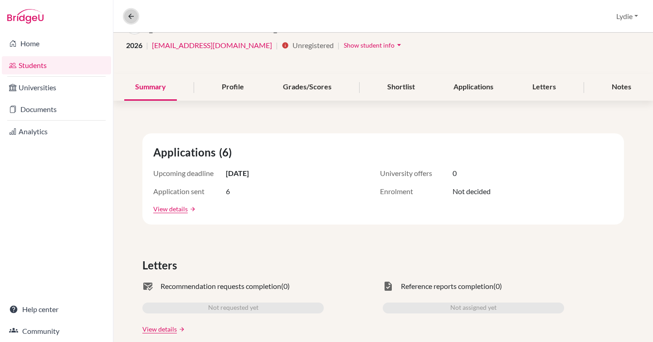
click at [133, 15] on icon at bounding box center [131, 16] width 8 height 8
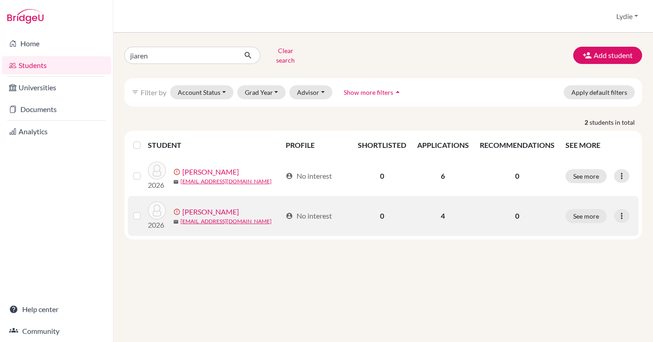
click at [213, 207] on link "[PERSON_NAME]" at bounding box center [210, 211] width 57 height 11
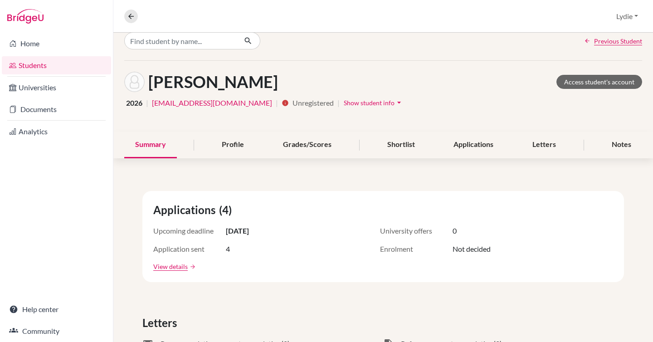
scroll to position [17, 0]
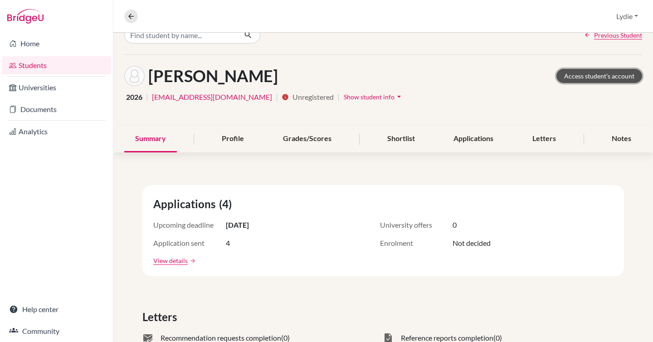
click at [574, 82] on link "Access student's account" at bounding box center [600, 76] width 86 height 14
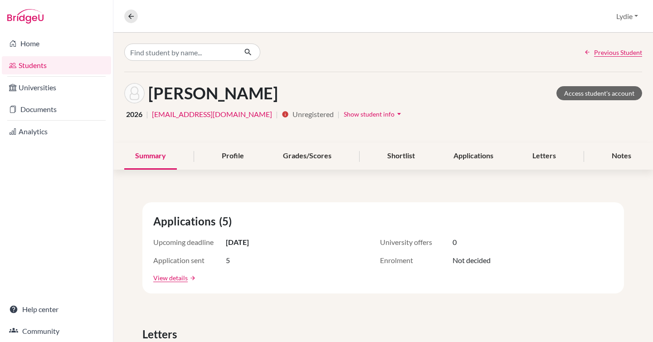
click at [39, 111] on link "Documents" at bounding box center [56, 109] width 109 height 18
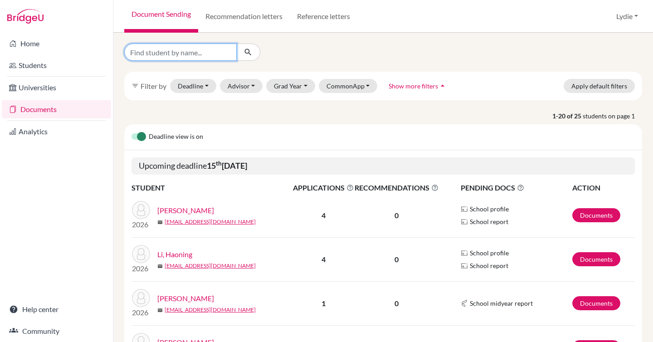
click at [181, 55] on input "Find student by name..." at bounding box center [180, 52] width 113 height 17
type input "jiaren"
click button "submit" at bounding box center [248, 52] width 24 height 17
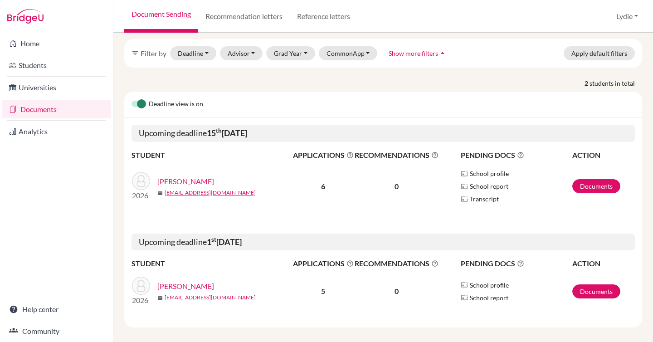
scroll to position [40, 0]
click at [193, 281] on link "[PERSON_NAME]" at bounding box center [185, 285] width 57 height 11
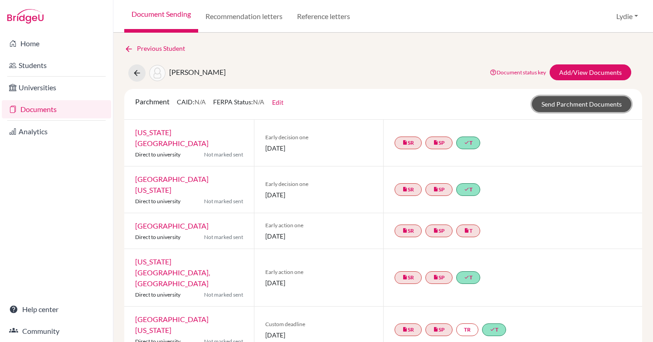
click at [583, 102] on link "Send Parchment Documents" at bounding box center [581, 104] width 99 height 16
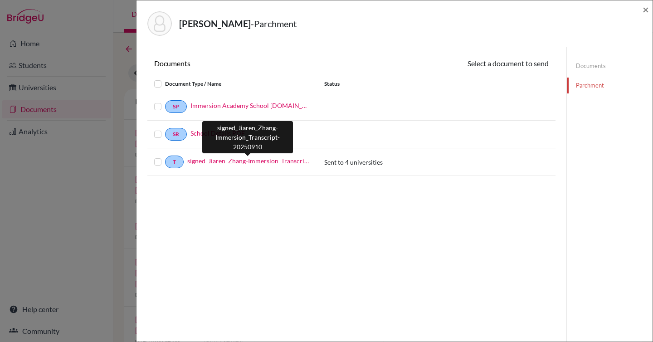
click at [271, 163] on link "signed_Jiaren_Zhang-Immersion_Transcript-20250910" at bounding box center [248, 161] width 123 height 10
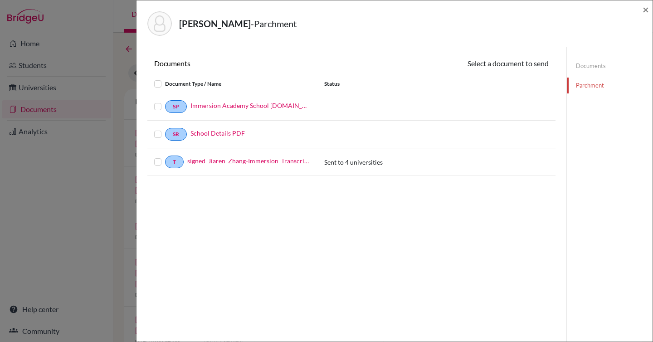
click at [165, 157] on label at bounding box center [165, 157] width 0 height 0
click at [0, 0] on input "checkbox" at bounding box center [0, 0] width 0 height 0
click at [506, 63] on icon at bounding box center [509, 64] width 7 height 7
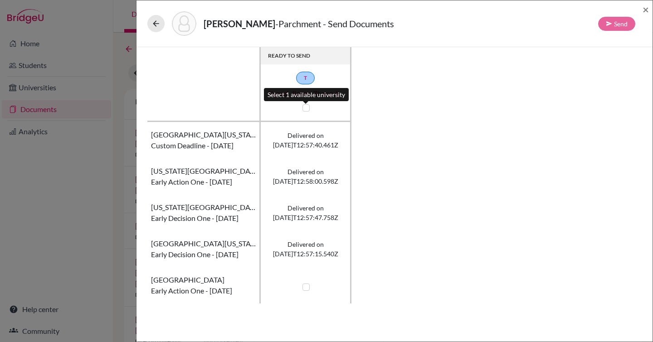
click at [304, 111] on label at bounding box center [306, 107] width 7 height 7
click at [304, 111] on input "checkbox" at bounding box center [303, 107] width 7 height 9
checkbox input "true"
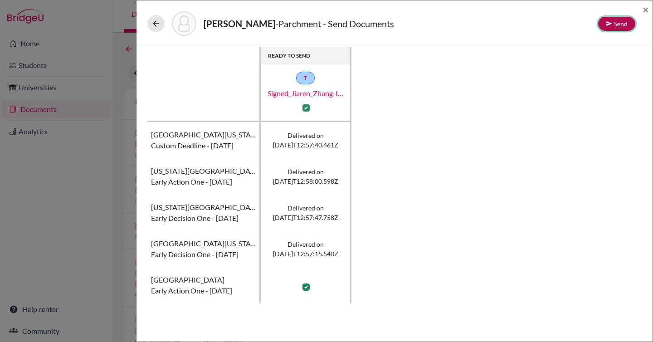
click at [626, 27] on button "Send" at bounding box center [616, 24] width 37 height 14
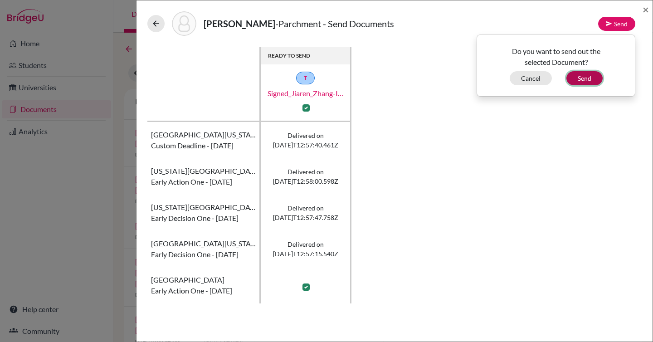
click at [579, 79] on button "Send" at bounding box center [585, 78] width 36 height 14
checkbox input "false"
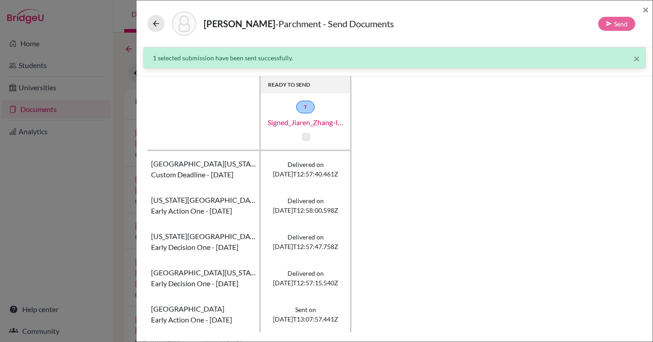
click at [591, 101] on div "READY TO SEND T signed_Jiaren_Zhang-Immersion_Transcript-20250910 University of…" at bounding box center [394, 204] width 495 height 256
click at [649, 12] on div "Zhang, Jiaren - Parchment - Send Documents Send ×" at bounding box center [395, 23] width 516 height 47
click at [648, 10] on span "×" at bounding box center [646, 9] width 6 height 13
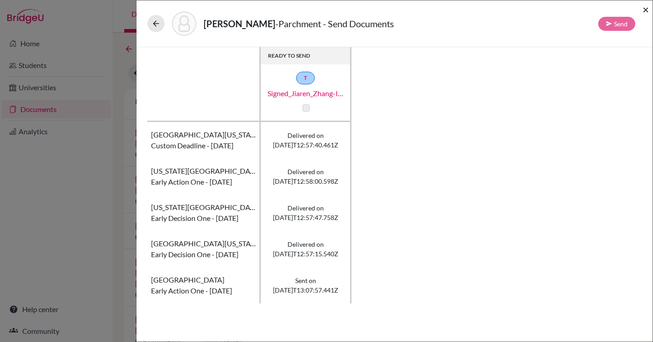
click at [649, 10] on div "Zhang, Jiaren - Parchment - Send Documents Send ×" at bounding box center [395, 23] width 516 height 47
click at [644, 11] on span "×" at bounding box center [646, 9] width 6 height 13
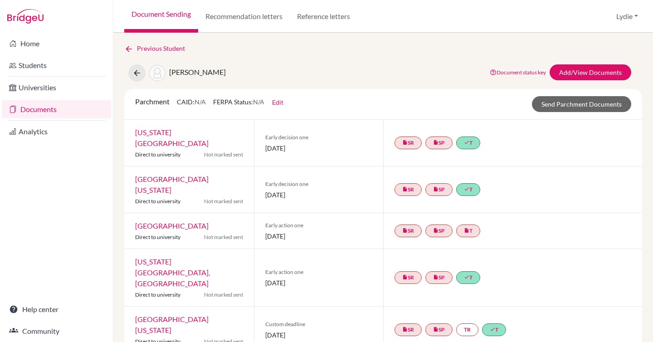
click at [53, 112] on link "Documents" at bounding box center [56, 109] width 109 height 18
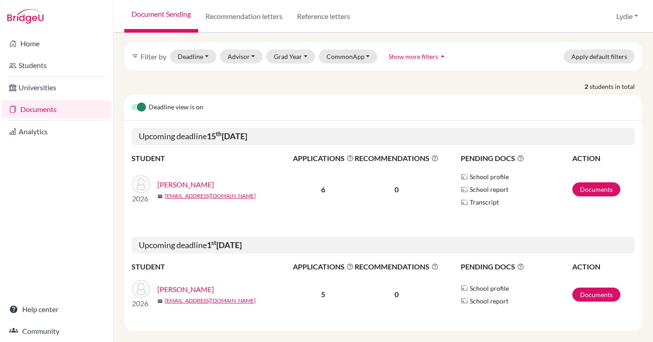
scroll to position [40, 0]
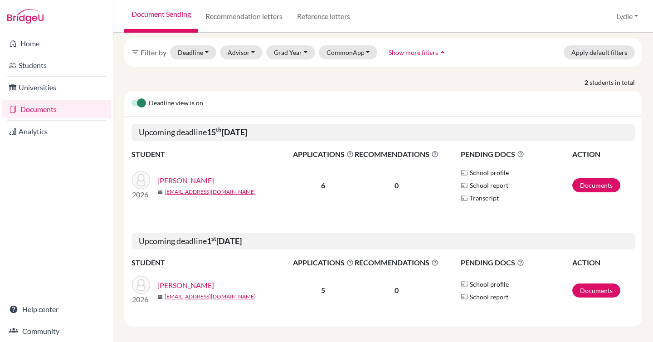
click at [184, 175] on link "[PERSON_NAME]" at bounding box center [185, 180] width 57 height 11
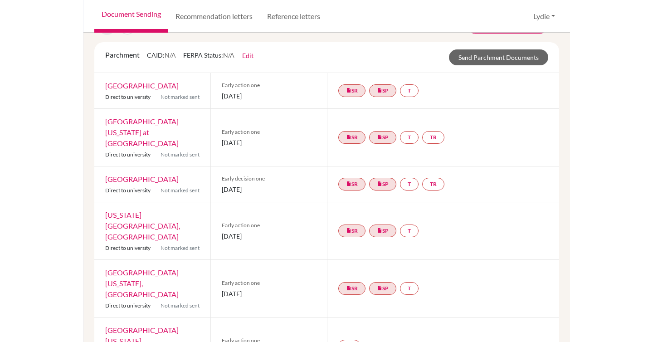
scroll to position [30, 0]
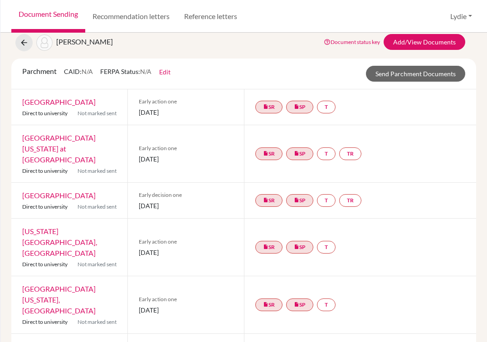
drag, startPoint x: 100, startPoint y: 104, endPoint x: 14, endPoint y: 100, distance: 85.9
click at [14, 100] on div "[GEOGRAPHIC_DATA] Direct to university Not marked sent" at bounding box center [69, 106] width 116 height 35
copy link "[GEOGRAPHIC_DATA]"
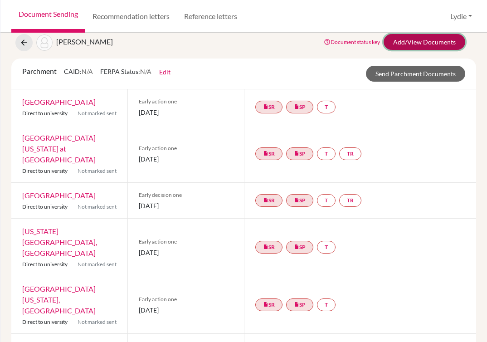
click at [407, 46] on link "Add/View Documents" at bounding box center [425, 42] width 82 height 16
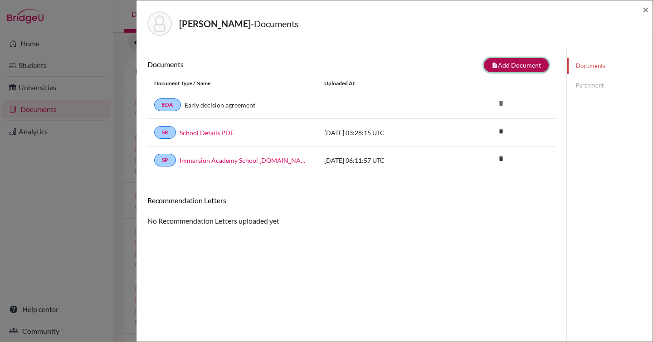
click at [518, 65] on button "note_add Add Document" at bounding box center [516, 65] width 65 height 14
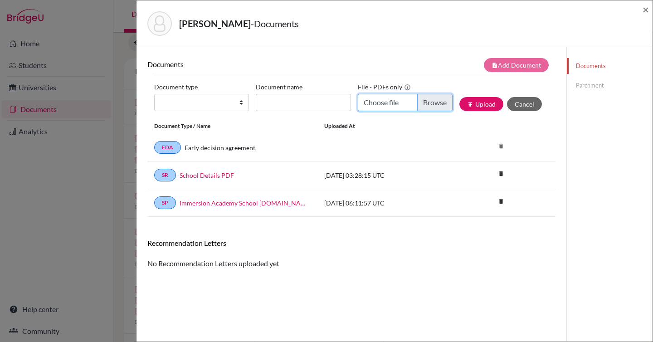
click at [417, 104] on input "Choose file" at bounding box center [405, 102] width 95 height 17
type input "C:\fakepath\signed_Jiaren Wu-Immersion Transcript-20250915.pdf"
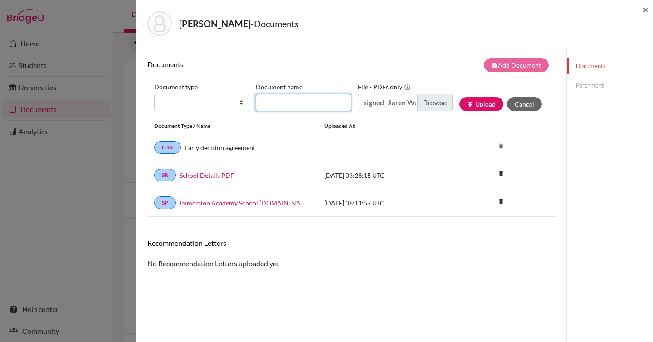
click at [336, 100] on input "Document name" at bounding box center [303, 102] width 95 height 17
paste input "signed_Jiaren Wu-Immersion Transcript-20250915"
type input "signed_Jiaren Wu-Immersion Transcript-20250915"
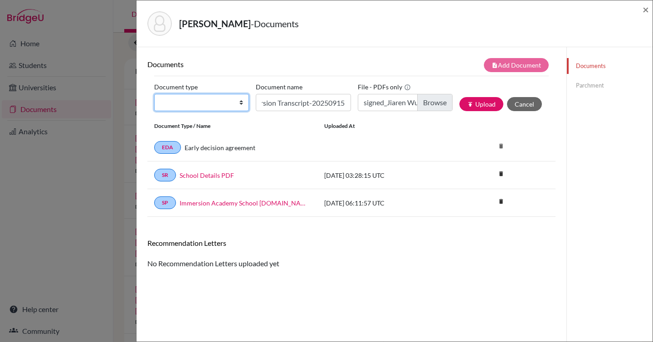
click at [201, 101] on select "Change explanation for Common App reports Counselor recommendation Fee waiver I…" at bounding box center [201, 102] width 95 height 17
select select "2"
click at [154, 94] on select "Change explanation for Common App reports Counselor recommendation Fee waiver I…" at bounding box center [201, 102] width 95 height 17
click at [588, 103] on div "Documents Parchment" at bounding box center [610, 75] width 86 height 57
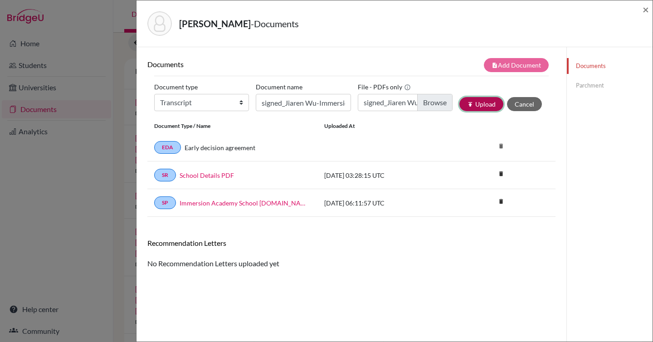
click at [489, 103] on button "publish Upload" at bounding box center [482, 104] width 44 height 14
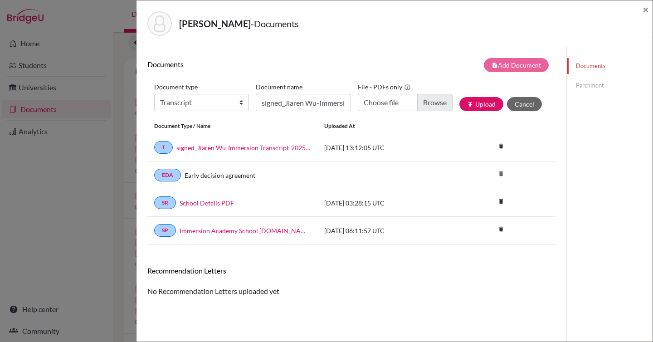
click at [610, 116] on div "Documents Parchment" at bounding box center [610, 218] width 86 height 342
click at [590, 89] on link "Parchment" at bounding box center [610, 86] width 86 height 16
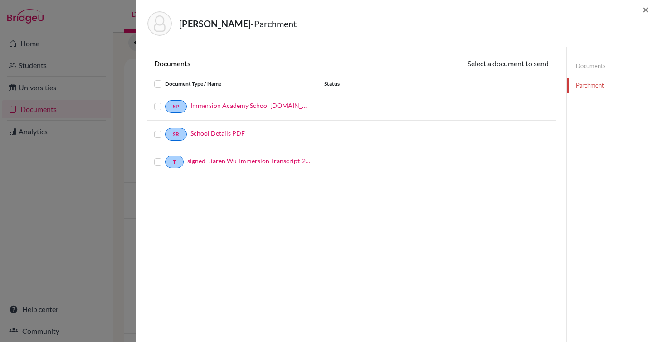
click at [152, 162] on div "T signed_Jiaren Wu-Immersion Transcript-20250915" at bounding box center [232, 162] width 170 height 13
click at [165, 157] on label at bounding box center [165, 157] width 0 height 0
click at [0, 0] on input "checkbox" at bounding box center [0, 0] width 0 height 0
click at [512, 66] on button "Continue" at bounding box center [524, 65] width 50 height 14
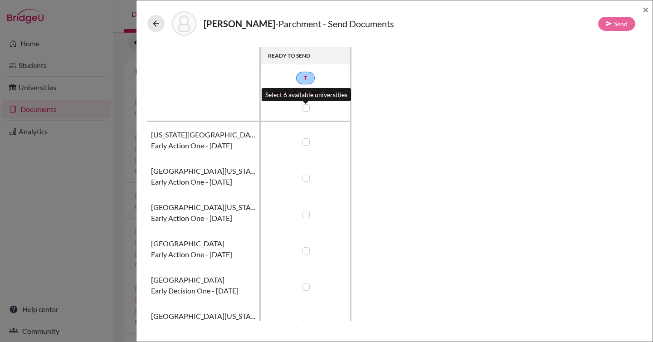
click at [304, 110] on label at bounding box center [306, 107] width 7 height 7
click at [304, 110] on input "checkbox" at bounding box center [303, 107] width 7 height 9
checkbox input "true"
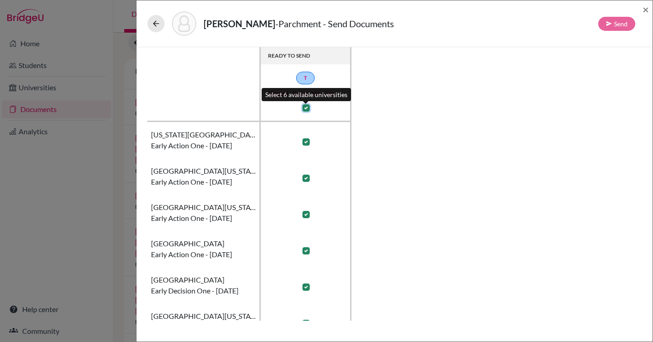
checkbox input "true"
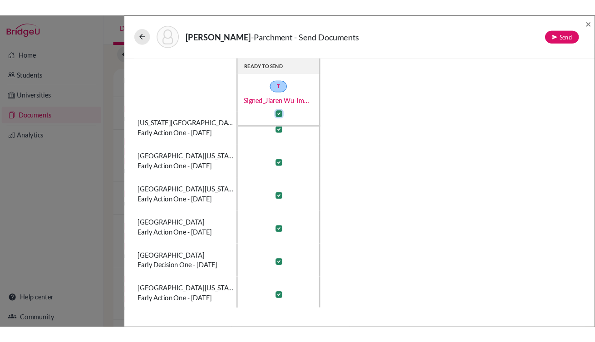
scroll to position [19, 0]
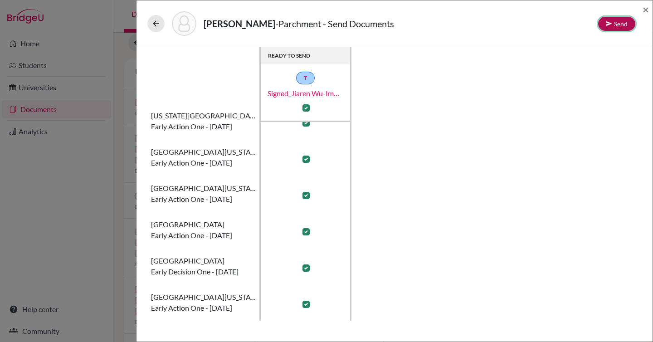
click at [628, 26] on button "Send" at bounding box center [616, 24] width 37 height 14
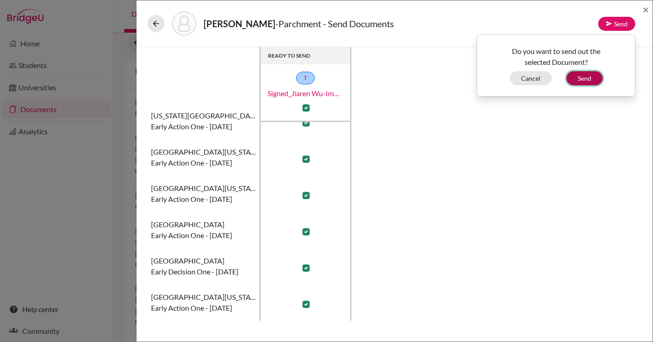
click at [581, 80] on button "Send" at bounding box center [585, 78] width 36 height 14
checkbox input "false"
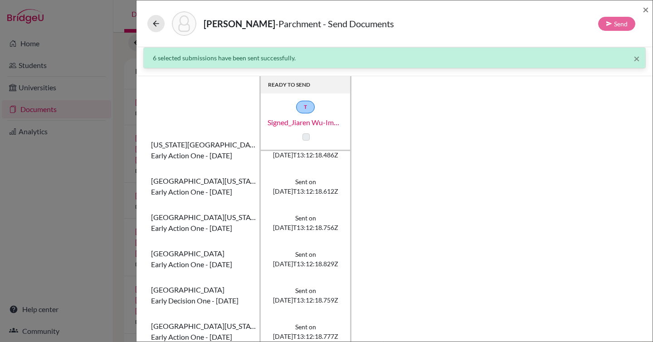
click at [417, 224] on div "READY TO SEND T signed_Jiaren Wu-Immersion Transcript-20250915 Ohio State Unive…" at bounding box center [394, 213] width 495 height 274
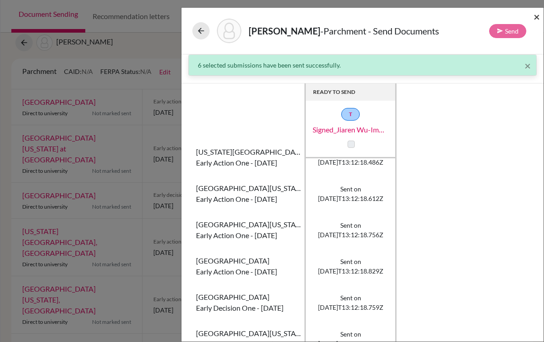
click at [536, 17] on span "×" at bounding box center [537, 16] width 6 height 13
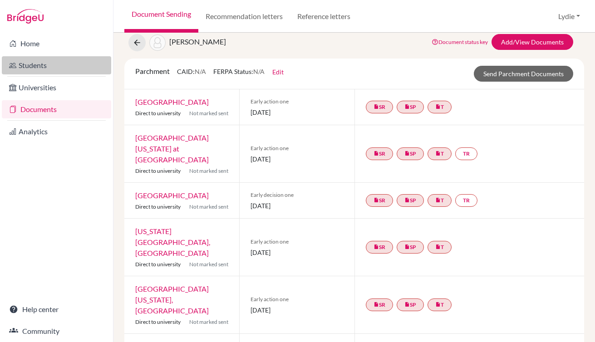
click at [22, 59] on link "Students" at bounding box center [56, 65] width 109 height 18
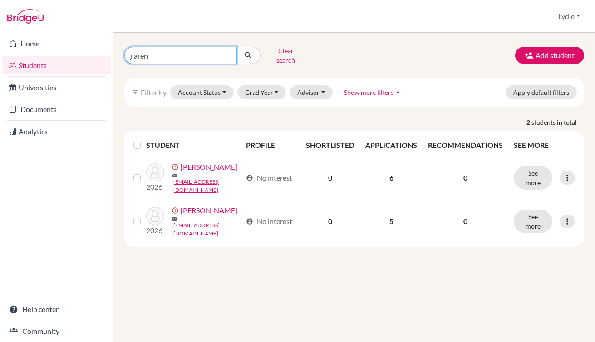
click at [198, 50] on input "jiaren" at bounding box center [180, 55] width 113 height 17
type input "jiaqi"
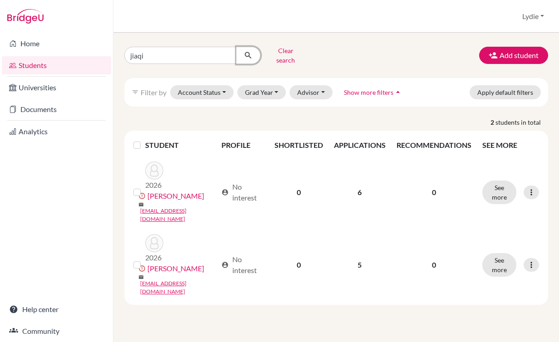
click at [245, 51] on icon "submit" at bounding box center [248, 55] width 9 height 9
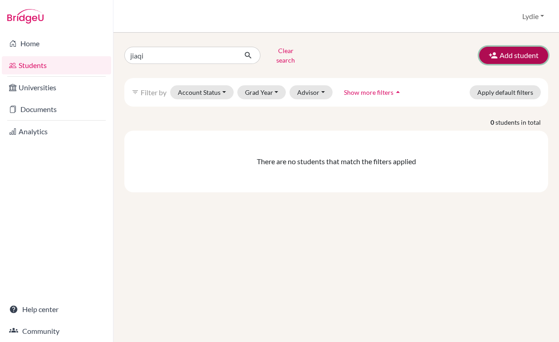
click at [506, 50] on button "Add student" at bounding box center [513, 55] width 69 height 17
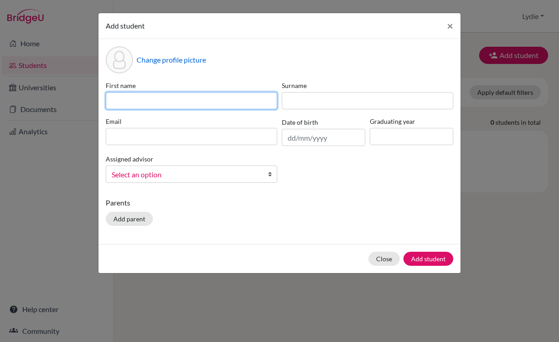
click at [199, 108] on input at bounding box center [192, 100] width 172 height 17
type input "Jiaqi"
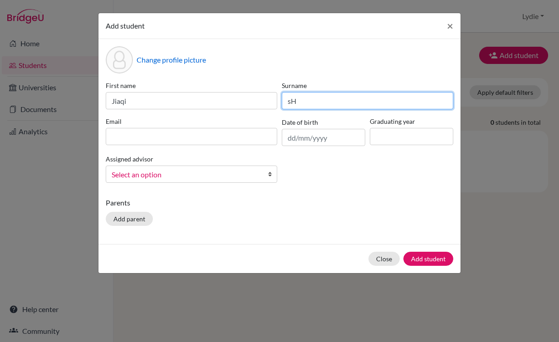
type input "s"
type input "[PERSON_NAME]"
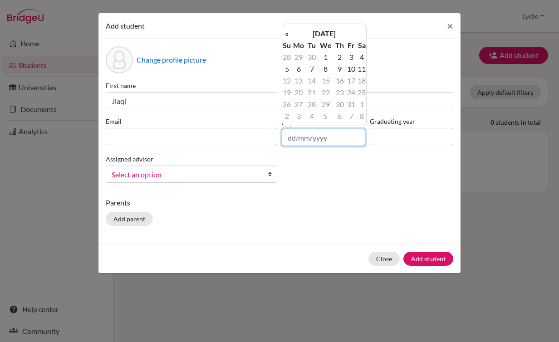
click at [313, 132] on input "text" at bounding box center [323, 137] width 83 height 17
click at [346, 36] on th "[DATE]" at bounding box center [324, 34] width 66 height 12
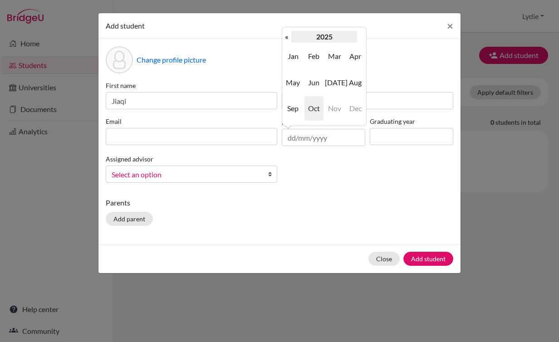
click at [330, 37] on th "2025" at bounding box center [324, 37] width 66 height 12
click at [317, 34] on th "2020-2029" at bounding box center [324, 37] width 66 height 12
click at [315, 59] on span "2000" at bounding box center [313, 56] width 19 height 25
click at [300, 105] on span "2007" at bounding box center [293, 108] width 19 height 25
click at [352, 112] on span "Dec" at bounding box center [355, 108] width 19 height 25
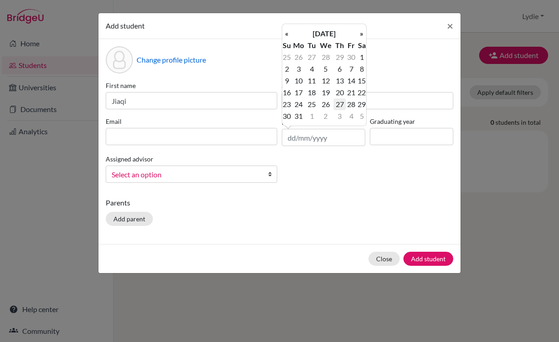
click at [343, 106] on td "27" at bounding box center [340, 104] width 12 height 12
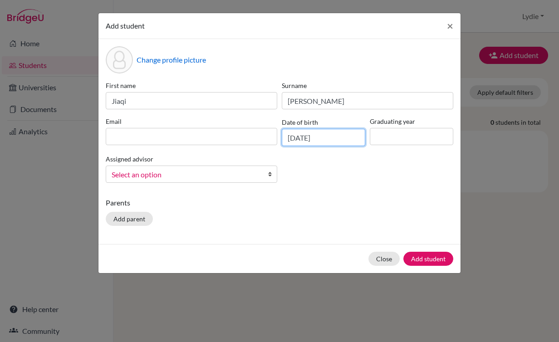
click at [324, 136] on input "27/12/2007" at bounding box center [323, 137] width 83 height 17
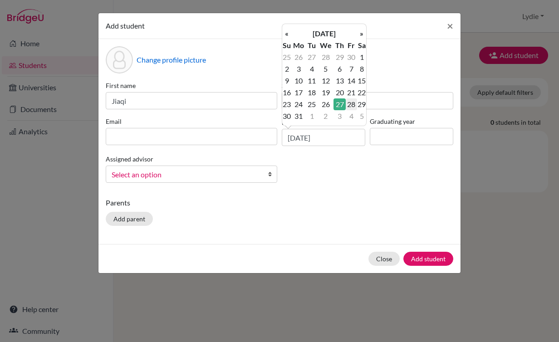
click at [357, 104] on td "28" at bounding box center [351, 104] width 11 height 12
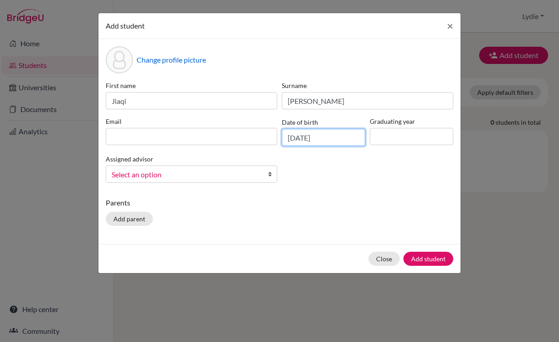
click at [331, 140] on input "28/12/2007" at bounding box center [323, 137] width 83 height 17
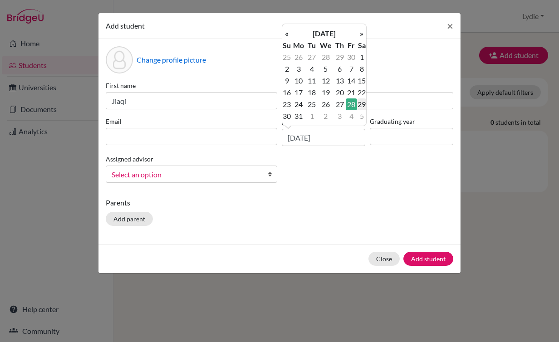
click at [363, 103] on td "29" at bounding box center [361, 104] width 9 height 12
type input "29/12/2007"
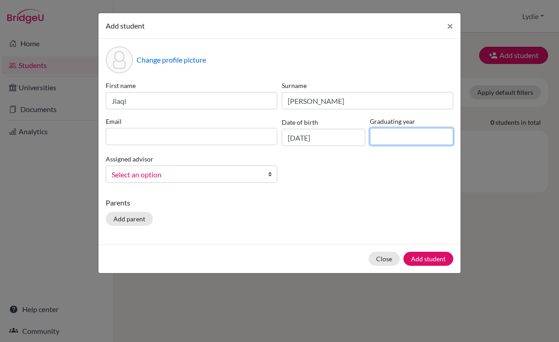
click at [404, 138] on input at bounding box center [411, 136] width 83 height 17
type input "2026"
click at [342, 196] on div "Change profile picture First name Jiaqi Surname Shen Email Date of birth 29/12/…" at bounding box center [279, 141] width 362 height 205
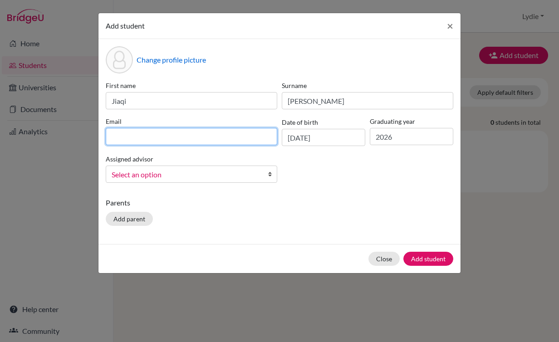
click at [180, 141] on input at bounding box center [192, 136] width 172 height 17
paste input "[EMAIL_ADDRESS][DOMAIN_NAME]"
type input "[EMAIL_ADDRESS][DOMAIN_NAME]"
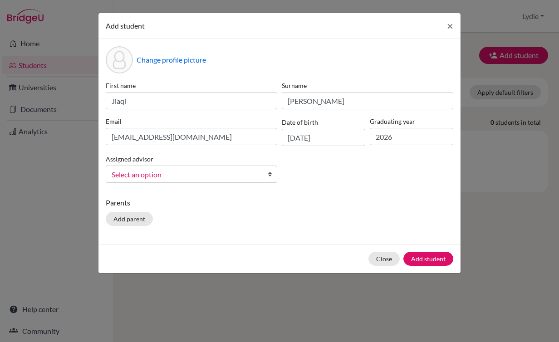
drag, startPoint x: 365, startPoint y: 161, endPoint x: 374, endPoint y: 169, distance: 11.9
click at [365, 161] on div "First name Jiaqi Surname Shen Email shenjiaqi202208@163.com Date of birth 29/12…" at bounding box center [279, 135] width 352 height 109
click at [437, 261] on button "Add student" at bounding box center [428, 259] width 50 height 14
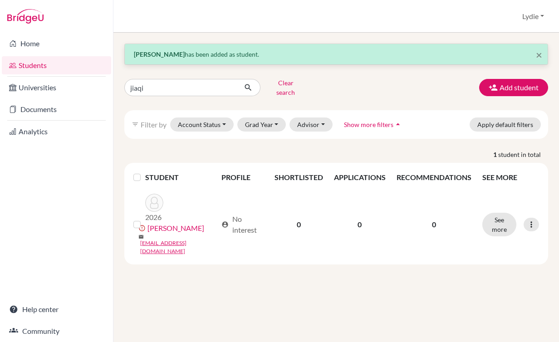
click at [197, 265] on div "× Jiaqi Shen has been added as student. jiaqi Clear search Add student filter_l…" at bounding box center [336, 187] width 446 height 309
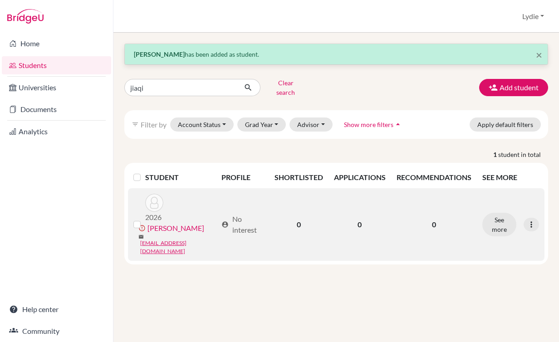
click at [163, 223] on link "Shen, Jiaqi" at bounding box center [175, 228] width 57 height 11
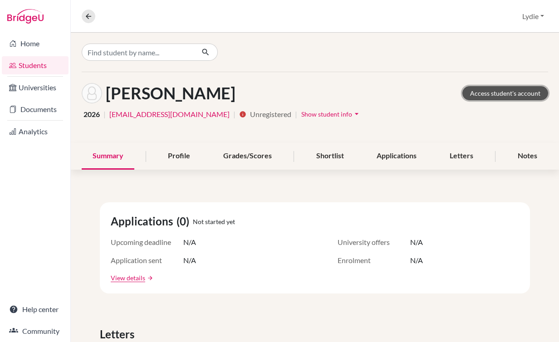
click at [512, 95] on link "Access student's account" at bounding box center [505, 93] width 86 height 14
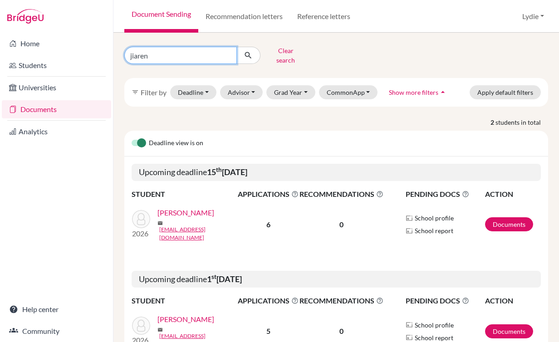
click at [202, 52] on input "jiaren" at bounding box center [180, 55] width 113 height 17
type input "jiaqi"
click button "submit" at bounding box center [248, 55] width 24 height 17
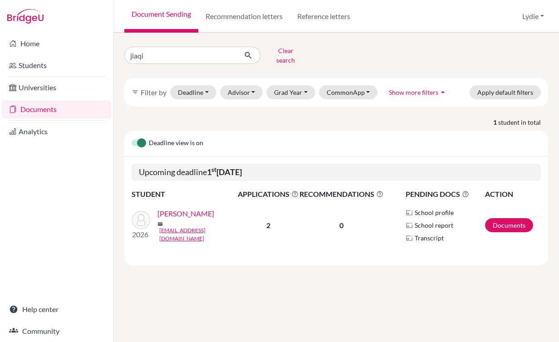
click at [174, 216] on link "[PERSON_NAME]" at bounding box center [185, 213] width 57 height 11
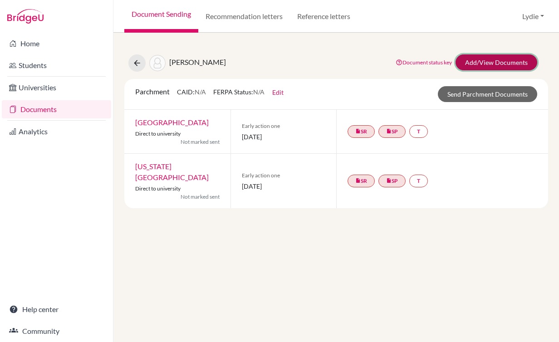
click at [488, 67] on link "Add/View Documents" at bounding box center [497, 62] width 82 height 16
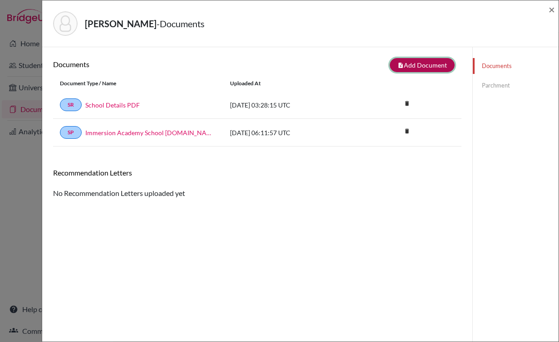
click at [397, 67] on icon "note_add" at bounding box center [400, 65] width 6 height 6
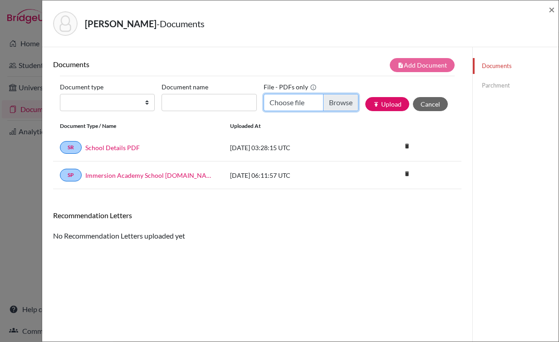
click at [291, 101] on input "Choose file" at bounding box center [311, 102] width 95 height 17
type input "C:\fakepath\signed_Jiaqi Shen-Immersion Transcript-20250930.pdf"
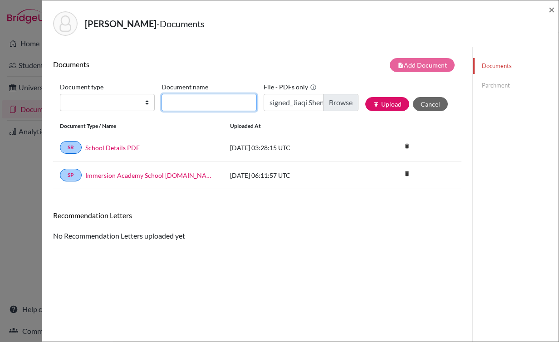
click at [206, 106] on input "Document name" at bounding box center [209, 102] width 95 height 17
paste input "signed_Jiaqi Shen-Immersion Transcript-20250930"
type input "signed_Jiaqi Shen-Immersion Transcript-20250930"
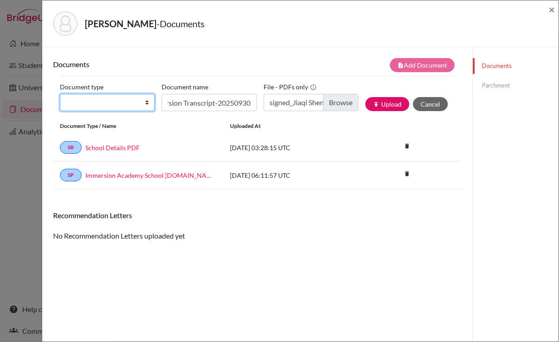
click at [104, 97] on select "Change explanation for Common App reports Counselor recommendation Fee waiver I…" at bounding box center [107, 102] width 95 height 17
select select "2"
click at [60, 94] on select "Change explanation for Common App reports Counselor recommendation Fee waiver I…" at bounding box center [107, 102] width 95 height 17
drag, startPoint x: 532, startPoint y: 190, endPoint x: 526, endPoint y: 185, distance: 8.0
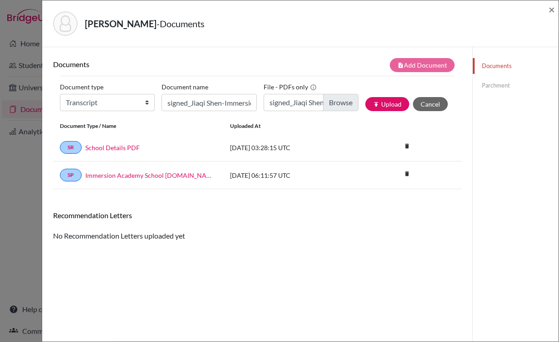
click at [532, 190] on div "Documents Parchment" at bounding box center [515, 218] width 86 height 342
click at [383, 99] on button "publish Upload" at bounding box center [387, 104] width 44 height 14
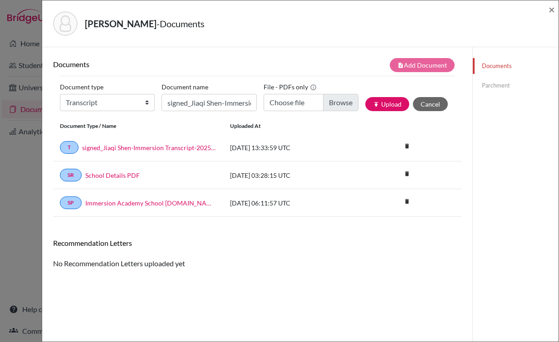
click at [515, 118] on div "Documents Parchment" at bounding box center [515, 218] width 86 height 342
click at [497, 90] on link "Parchment" at bounding box center [516, 86] width 86 height 16
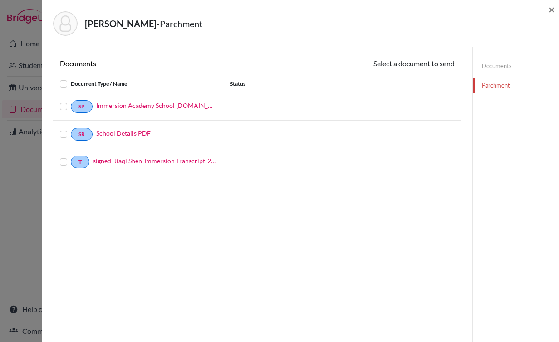
click at [456, 187] on div "Documents Select a document to send Document Type / Name Status SP Immersion Ac…" at bounding box center [257, 218] width 430 height 342
click at [71, 157] on label at bounding box center [71, 157] width 0 height 0
click at [0, 0] on input "checkbox" at bounding box center [0, 0] width 0 height 0
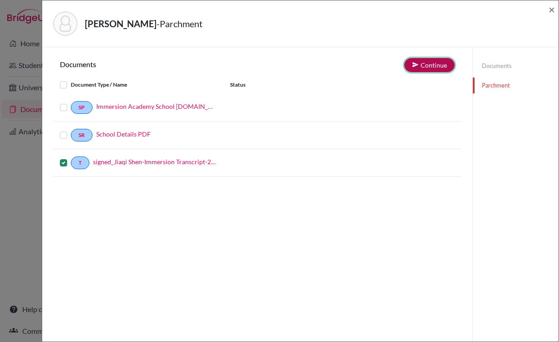
click at [429, 65] on button "Continue" at bounding box center [429, 65] width 50 height 14
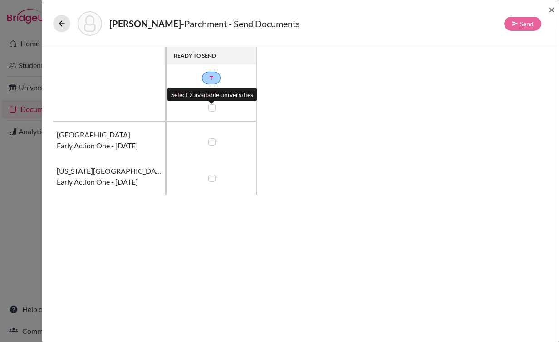
click at [210, 110] on label at bounding box center [211, 107] width 7 height 7
click at [210, 110] on input "checkbox" at bounding box center [209, 107] width 7 height 9
checkbox input "true"
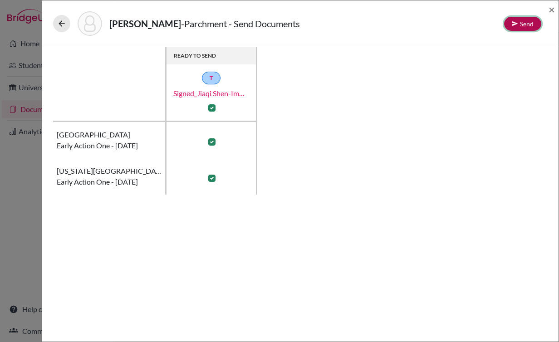
click at [526, 29] on button "Send" at bounding box center [522, 24] width 37 height 14
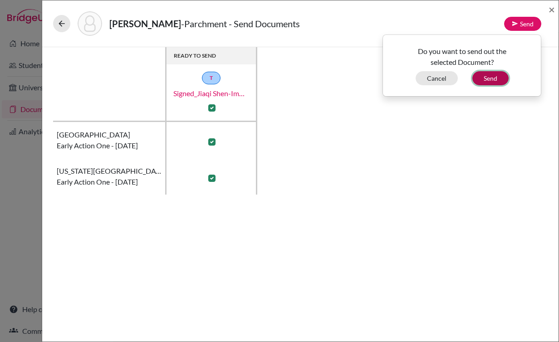
click at [500, 72] on button "Send" at bounding box center [490, 78] width 36 height 14
checkbox input "false"
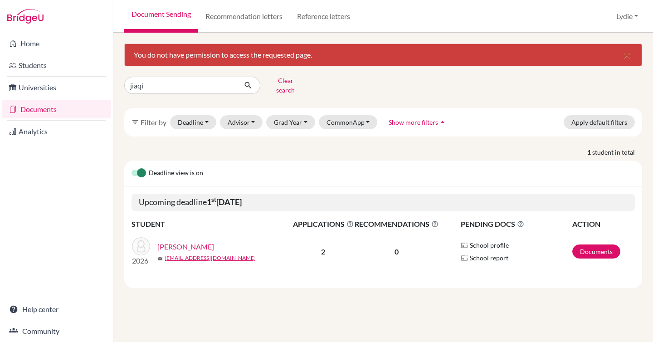
click at [201, 88] on input "jiaqi" at bounding box center [180, 85] width 113 height 17
type input "jiaren"
click button "submit" at bounding box center [248, 85] width 24 height 17
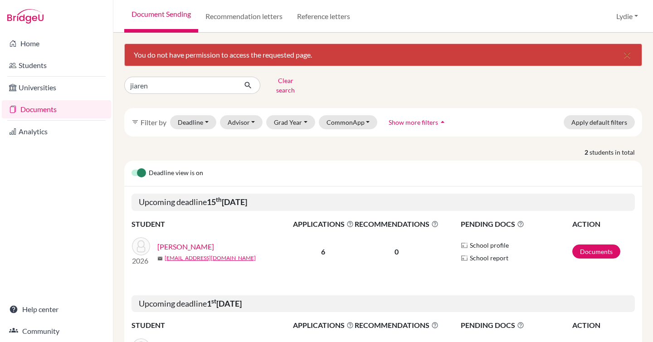
click at [175, 245] on link "[PERSON_NAME]" at bounding box center [185, 246] width 57 height 11
click at [172, 342] on link "[PERSON_NAME]" at bounding box center [185, 348] width 57 height 11
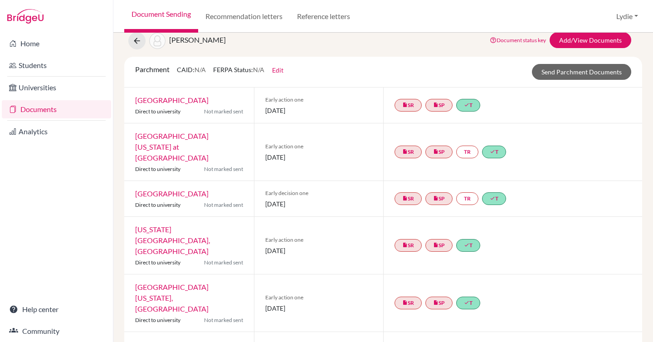
scroll to position [36, 0]
